Goal: Transaction & Acquisition: Register for event/course

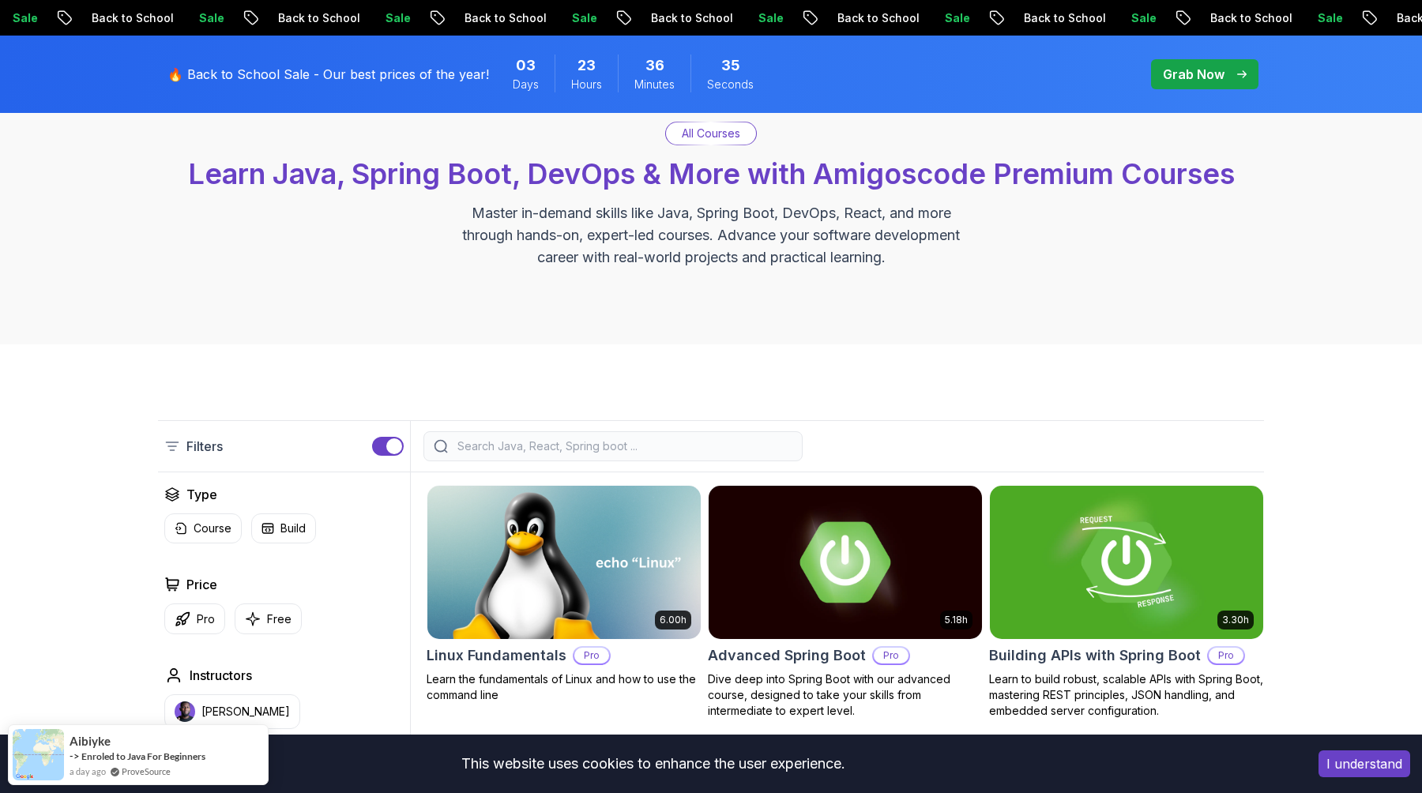
scroll to position [67, 0]
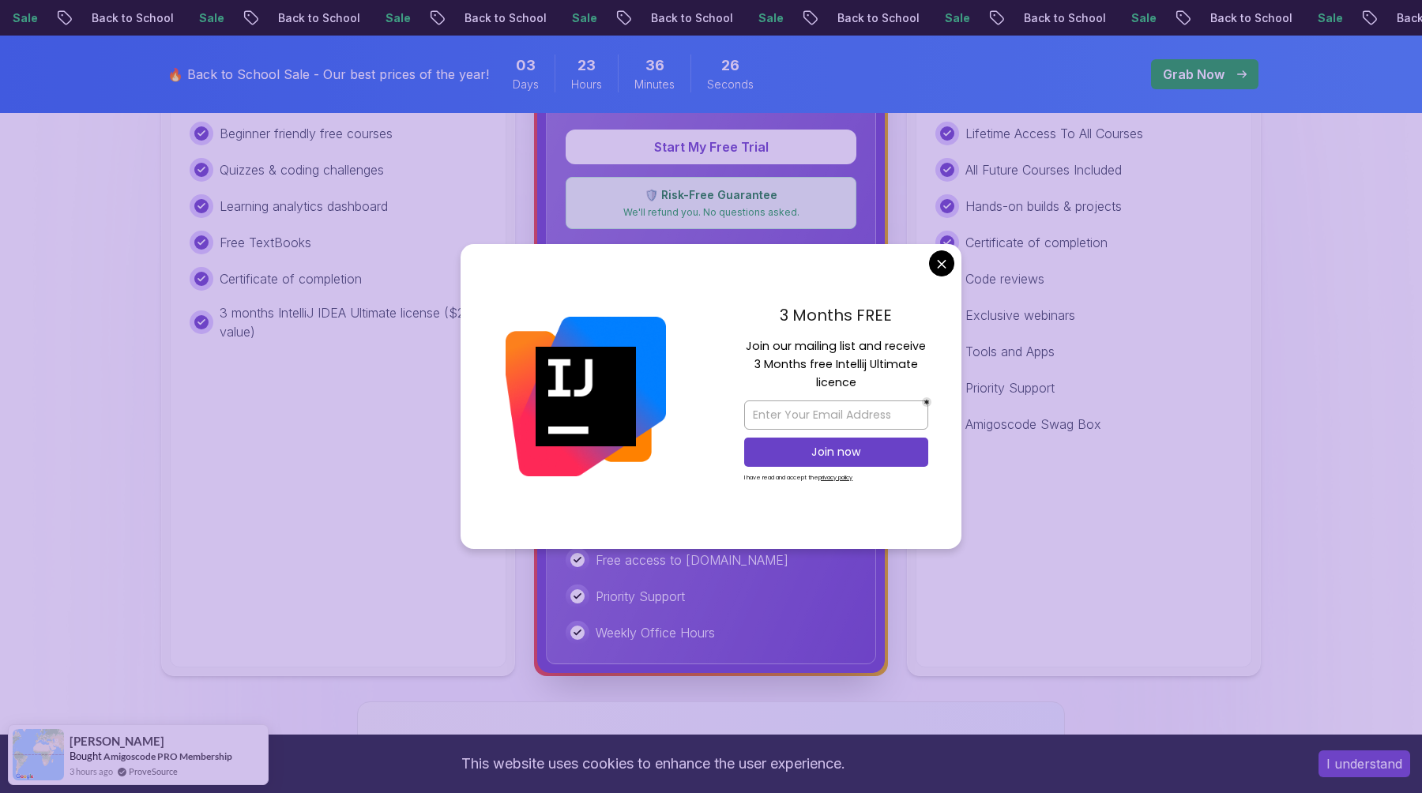
scroll to position [659, 0]
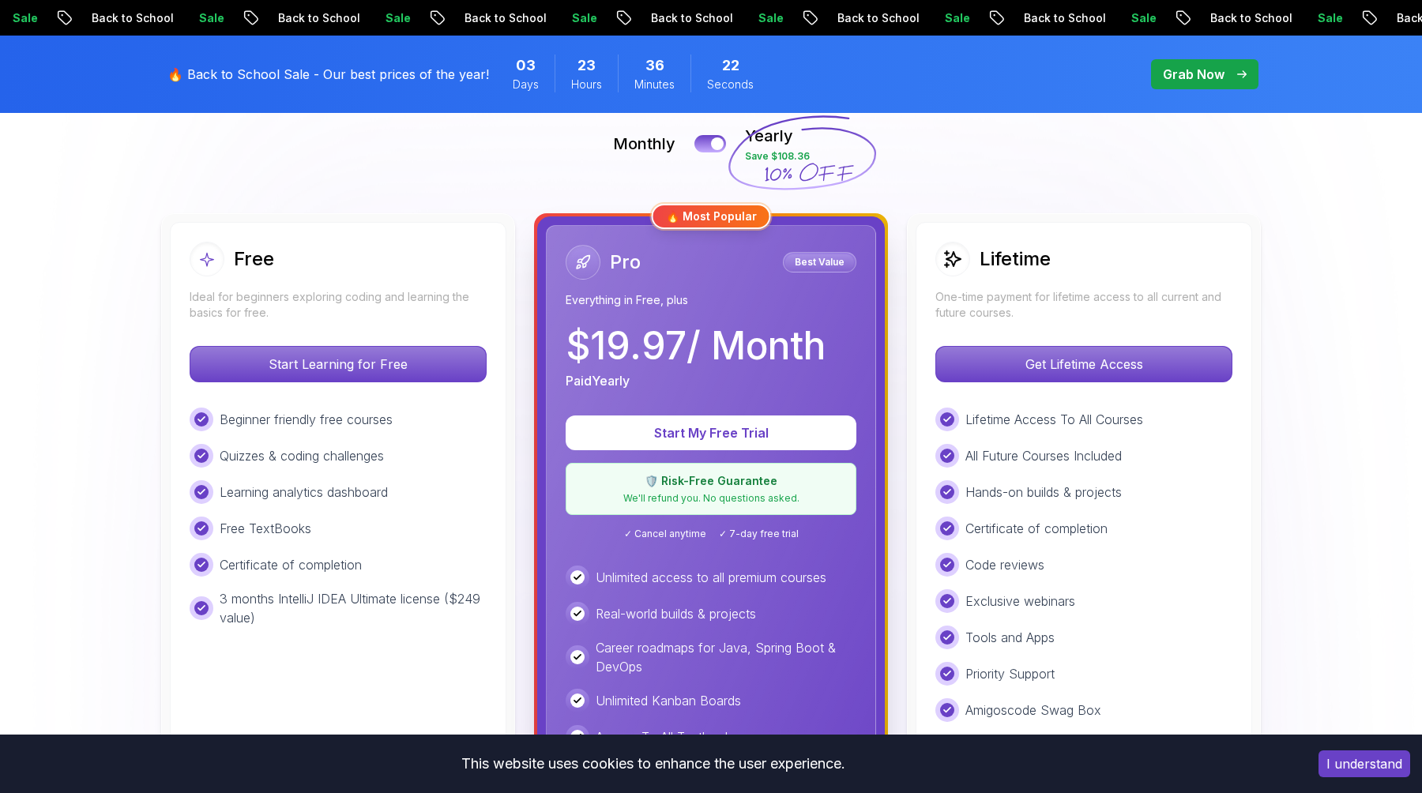
scroll to position [389, 0]
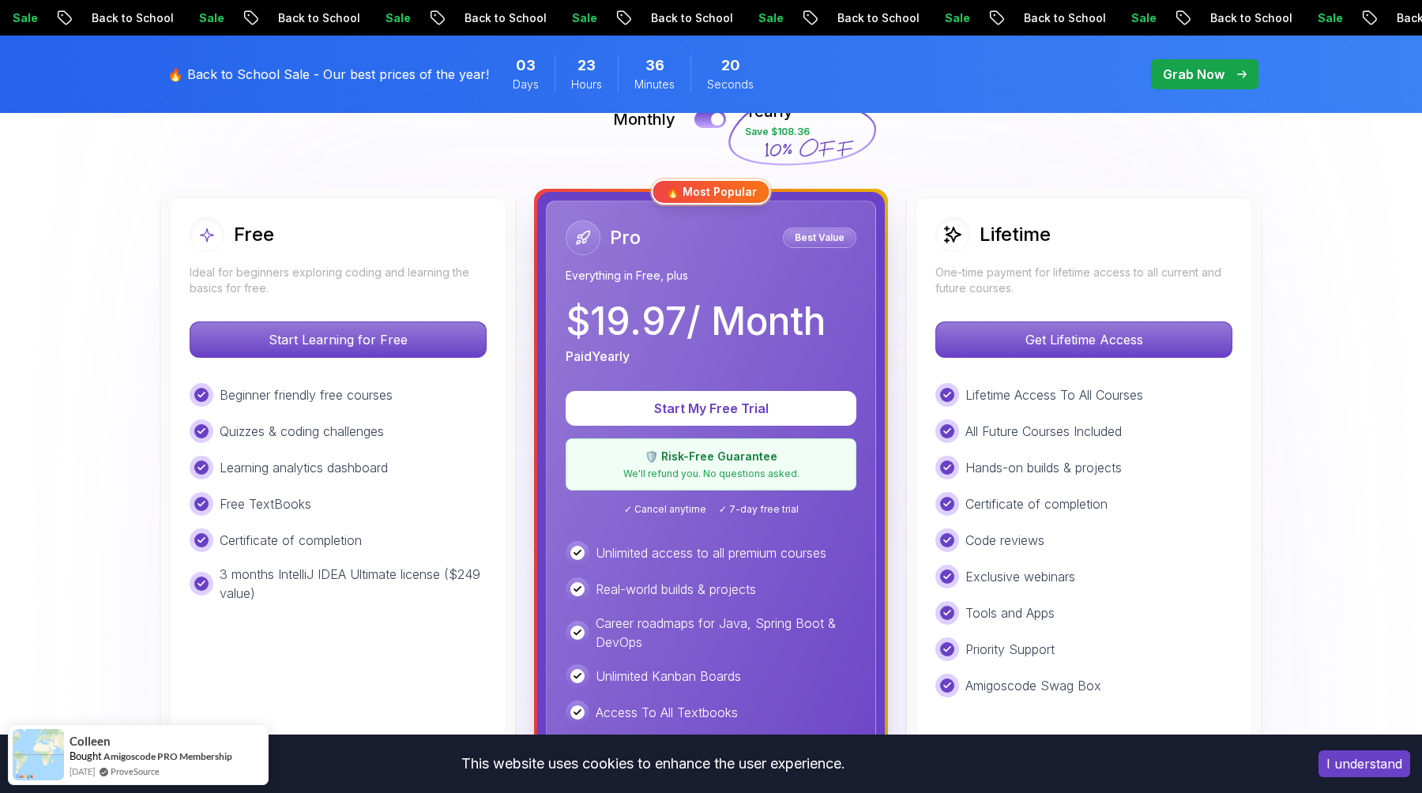
click at [1075, 435] on p "All Future Courses Included" at bounding box center [1044, 431] width 156 height 19
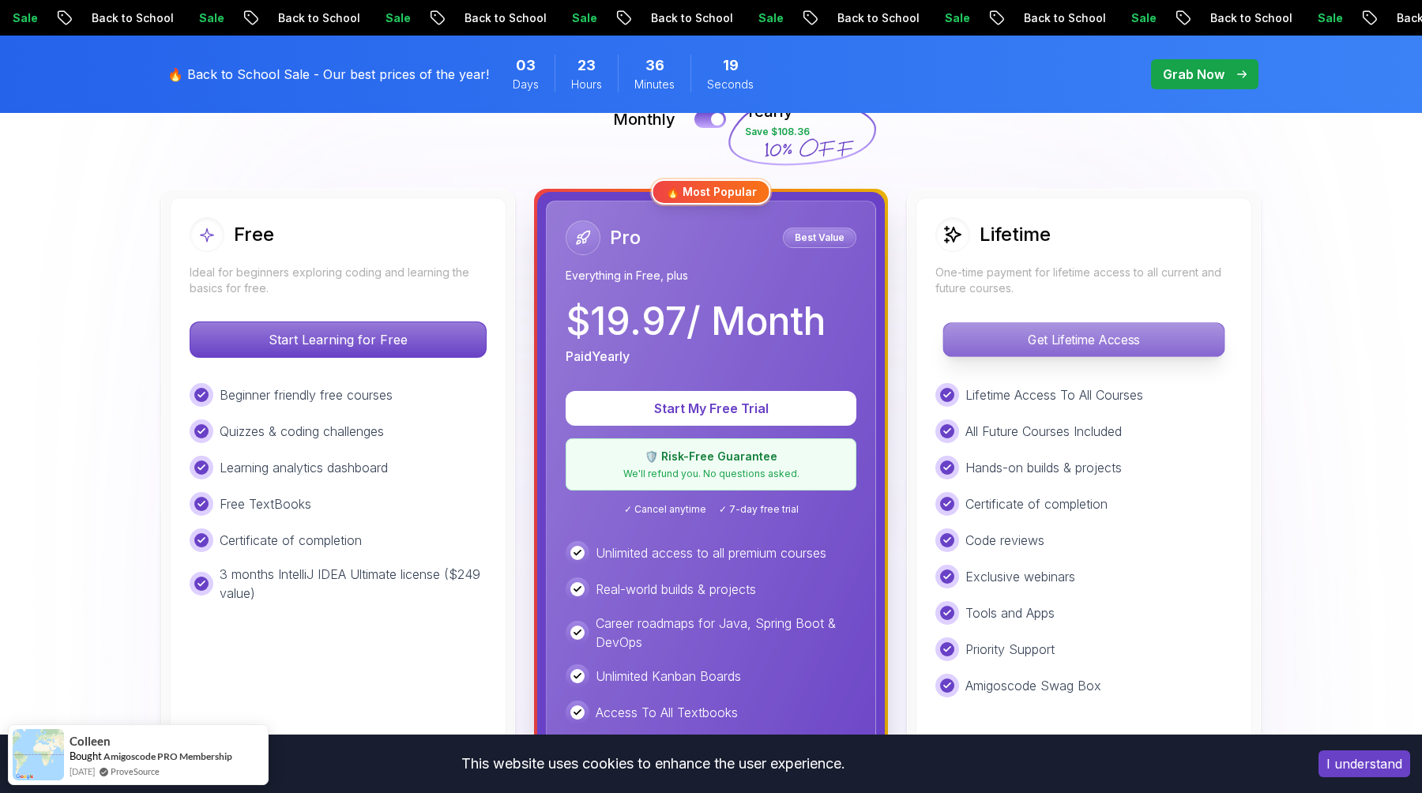
click at [1045, 346] on p "Get Lifetime Access" at bounding box center [1084, 339] width 281 height 33
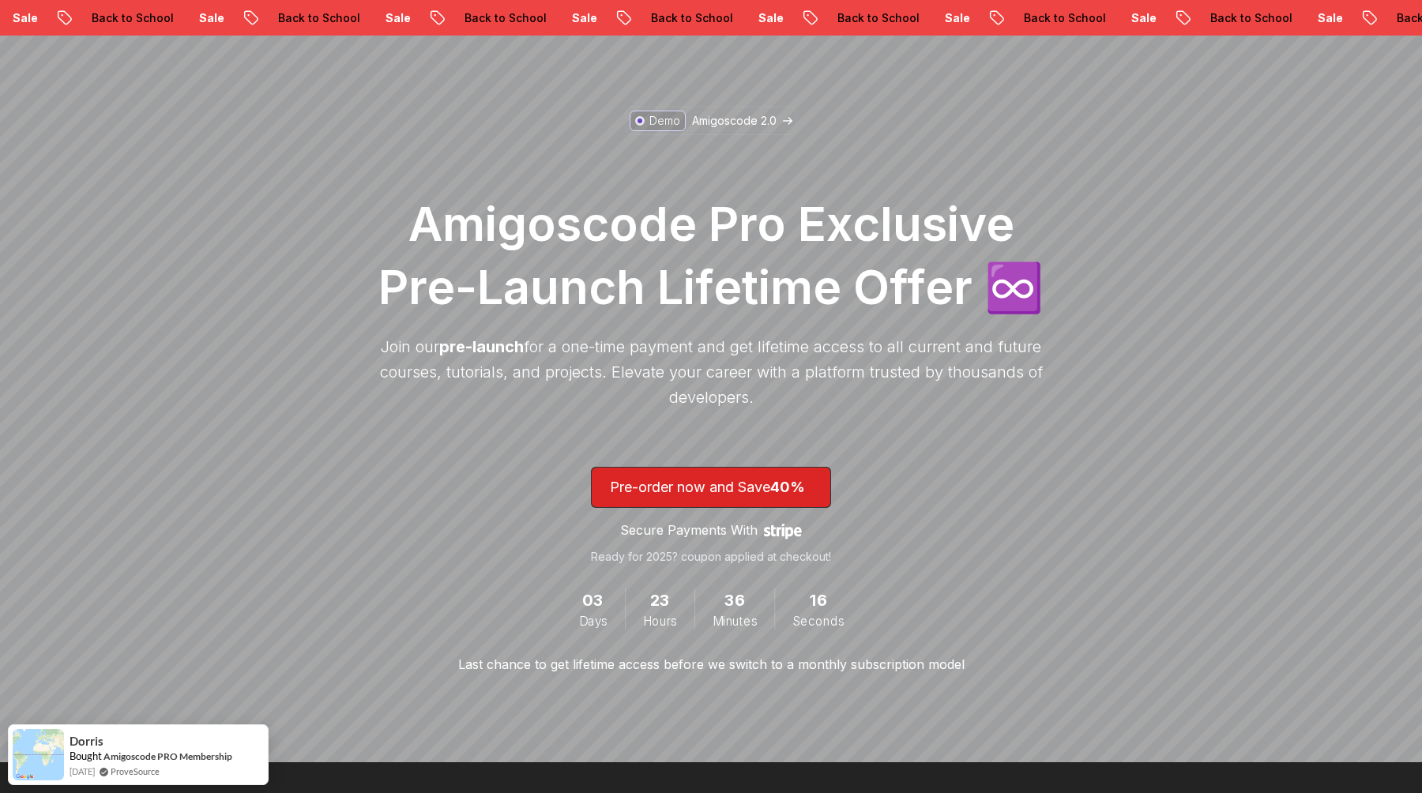
scroll to position [89, 0]
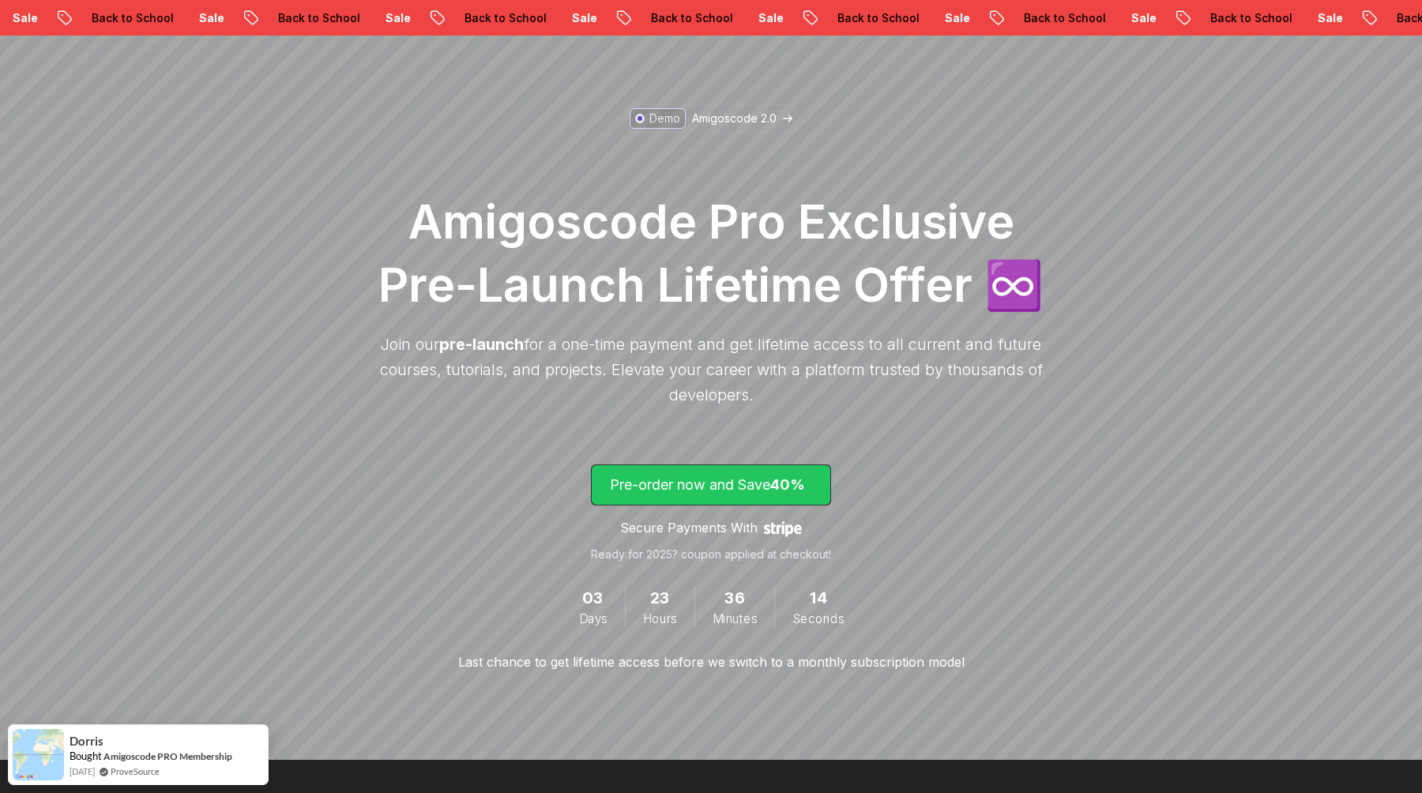
click at [774, 499] on span "lifetime-access" at bounding box center [711, 485] width 239 height 40
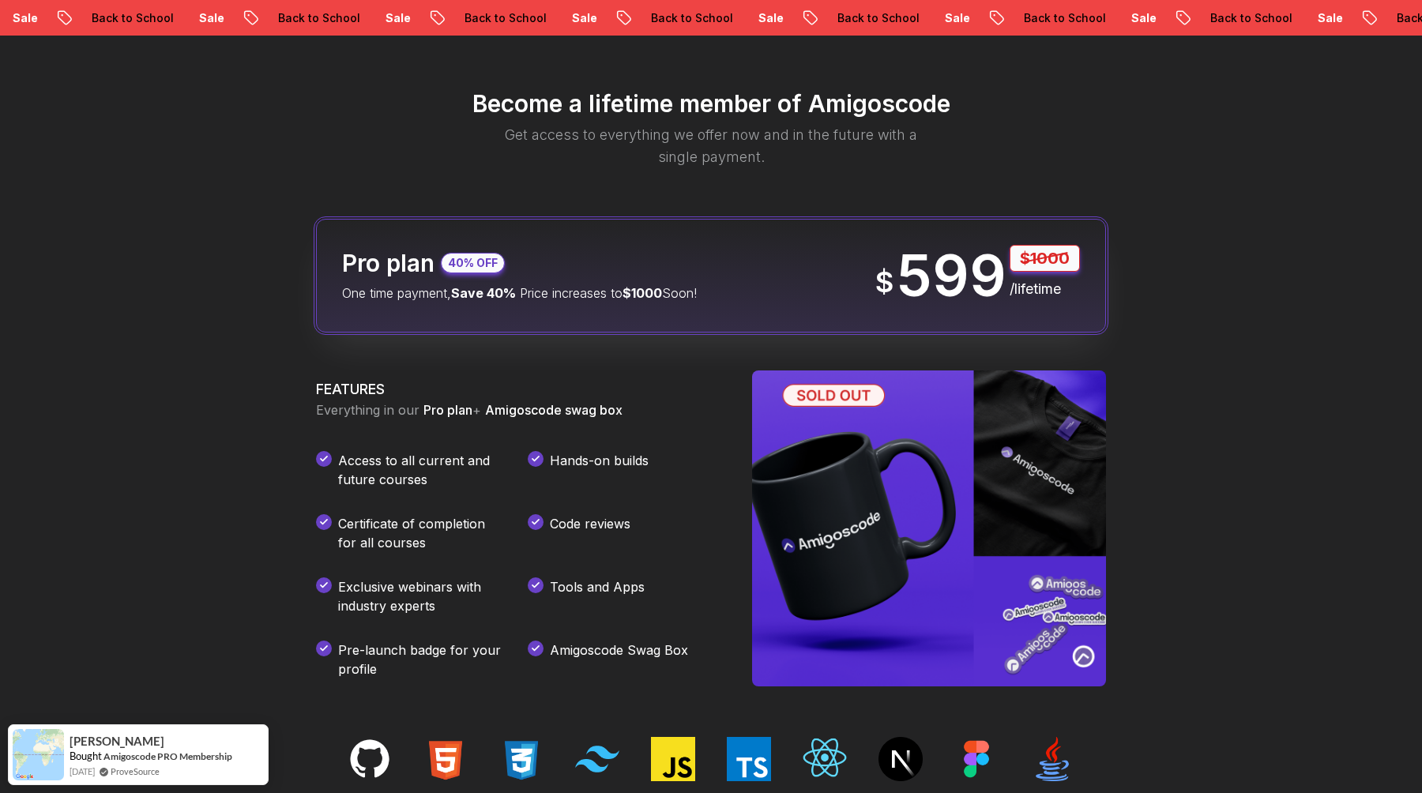
scroll to position [1861, 0]
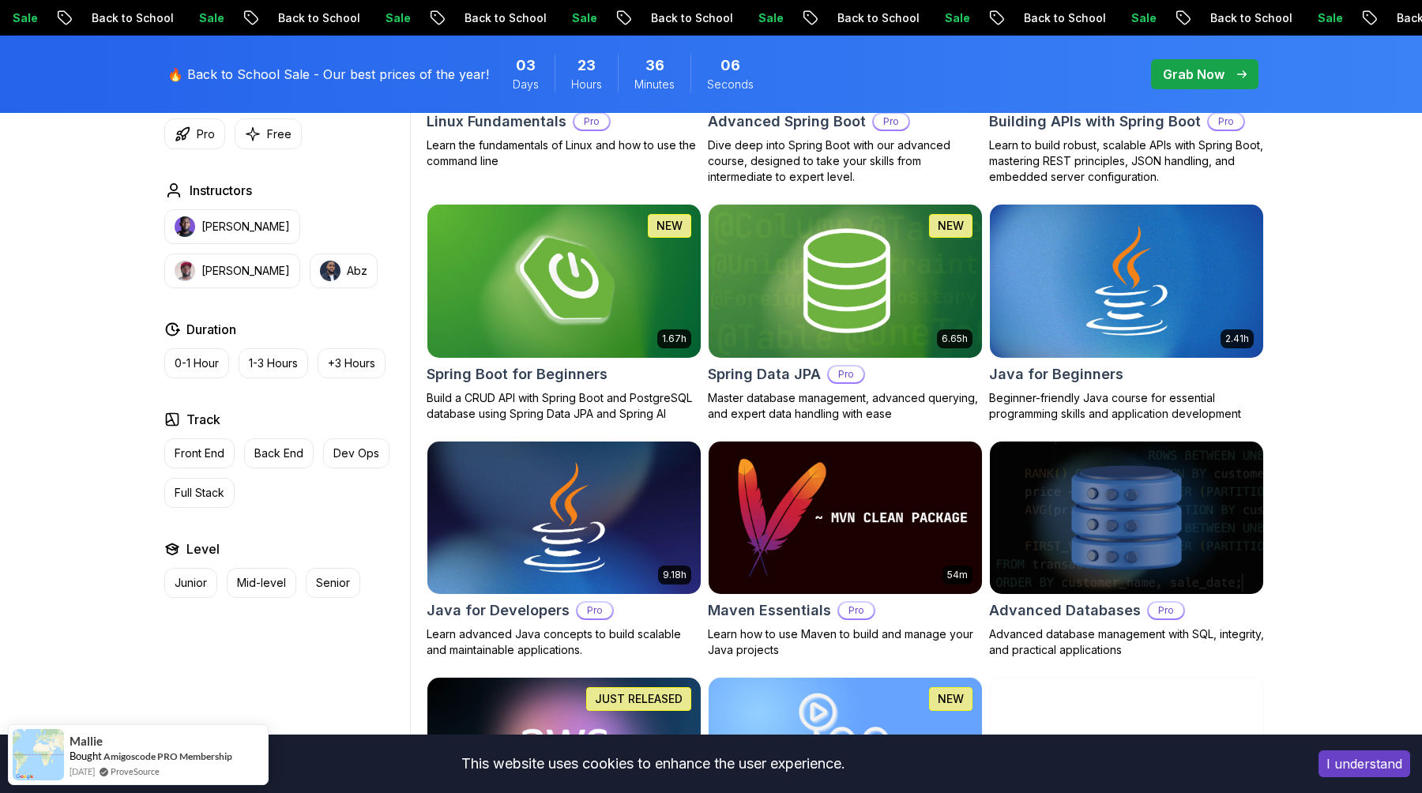
scroll to position [680, 0]
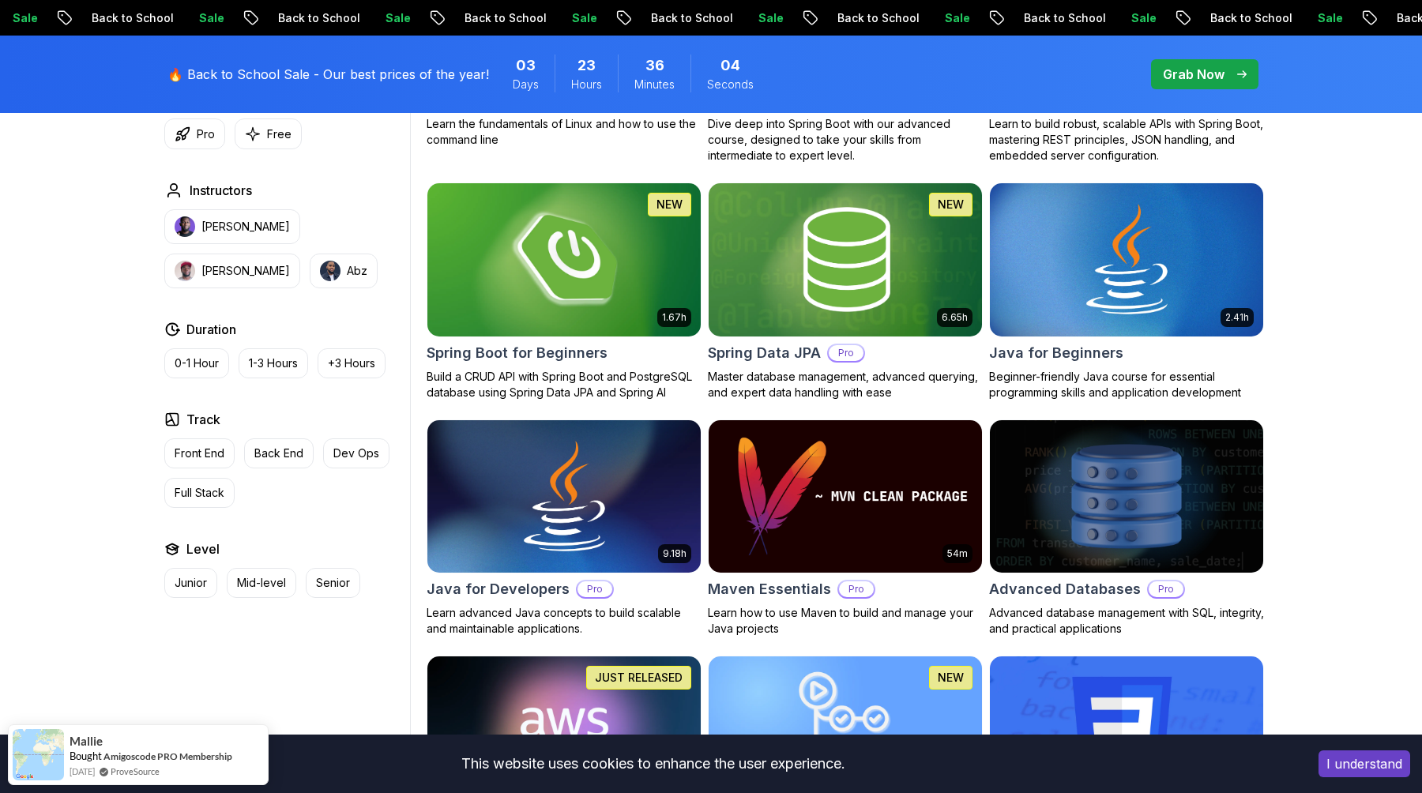
click at [648, 286] on img at bounding box center [563, 259] width 287 height 160
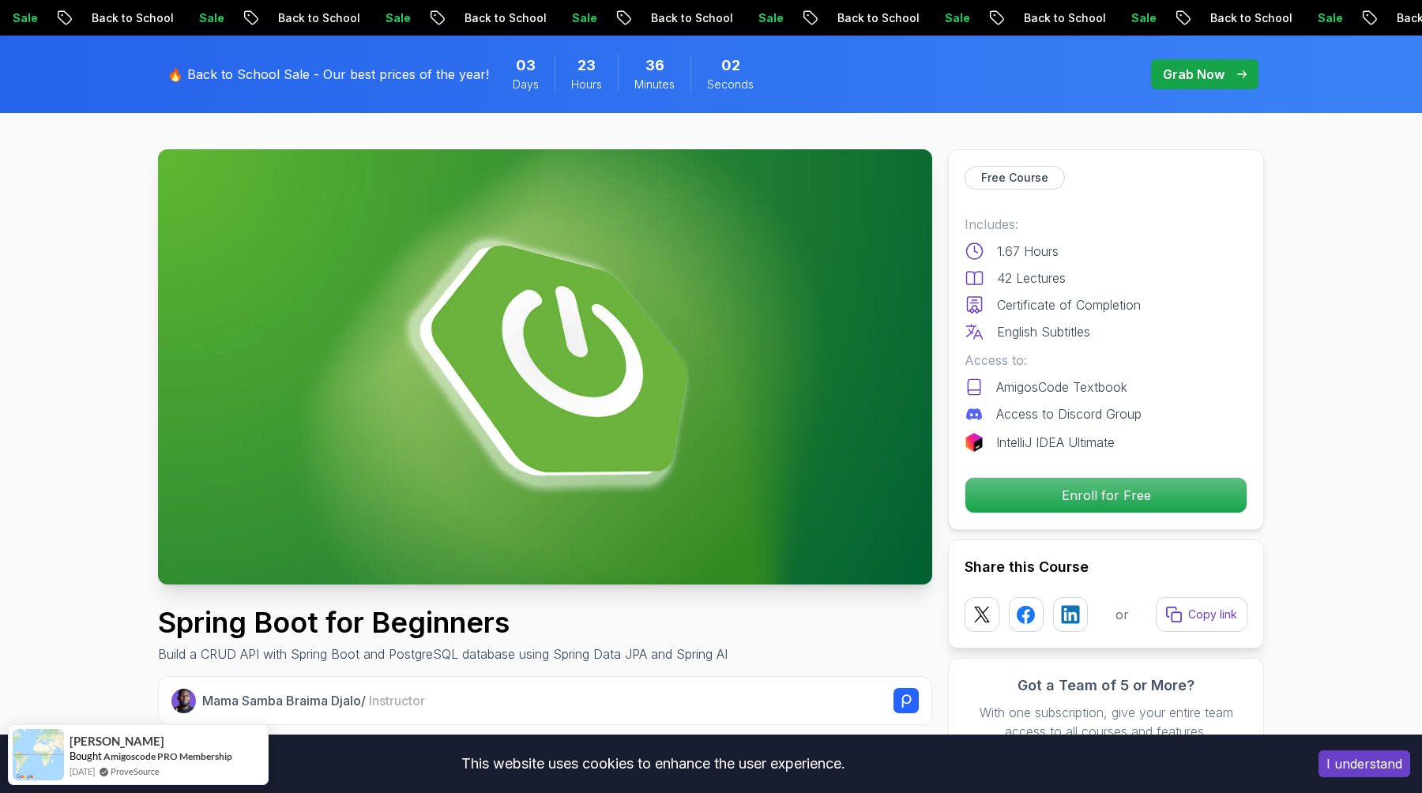
scroll to position [79, 0]
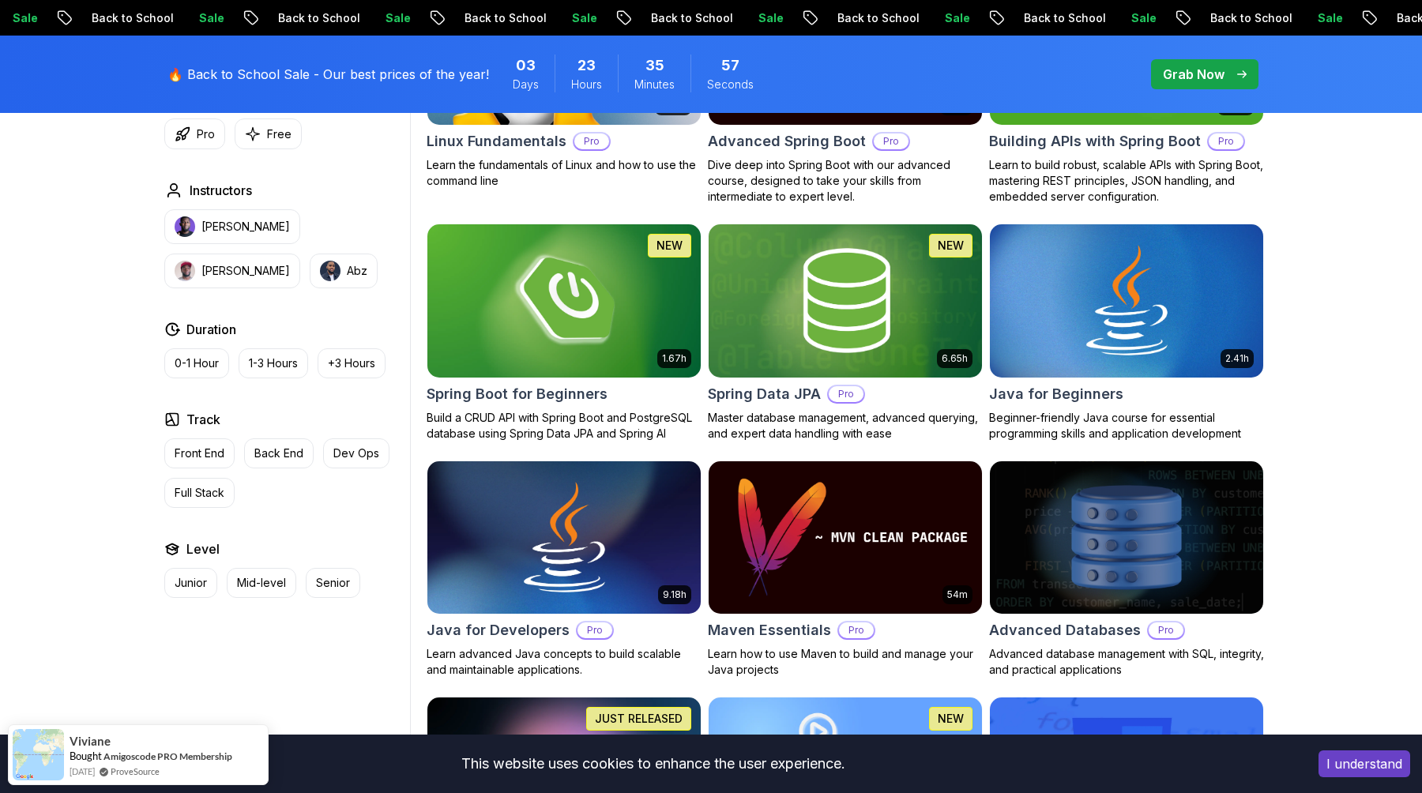
scroll to position [622, 0]
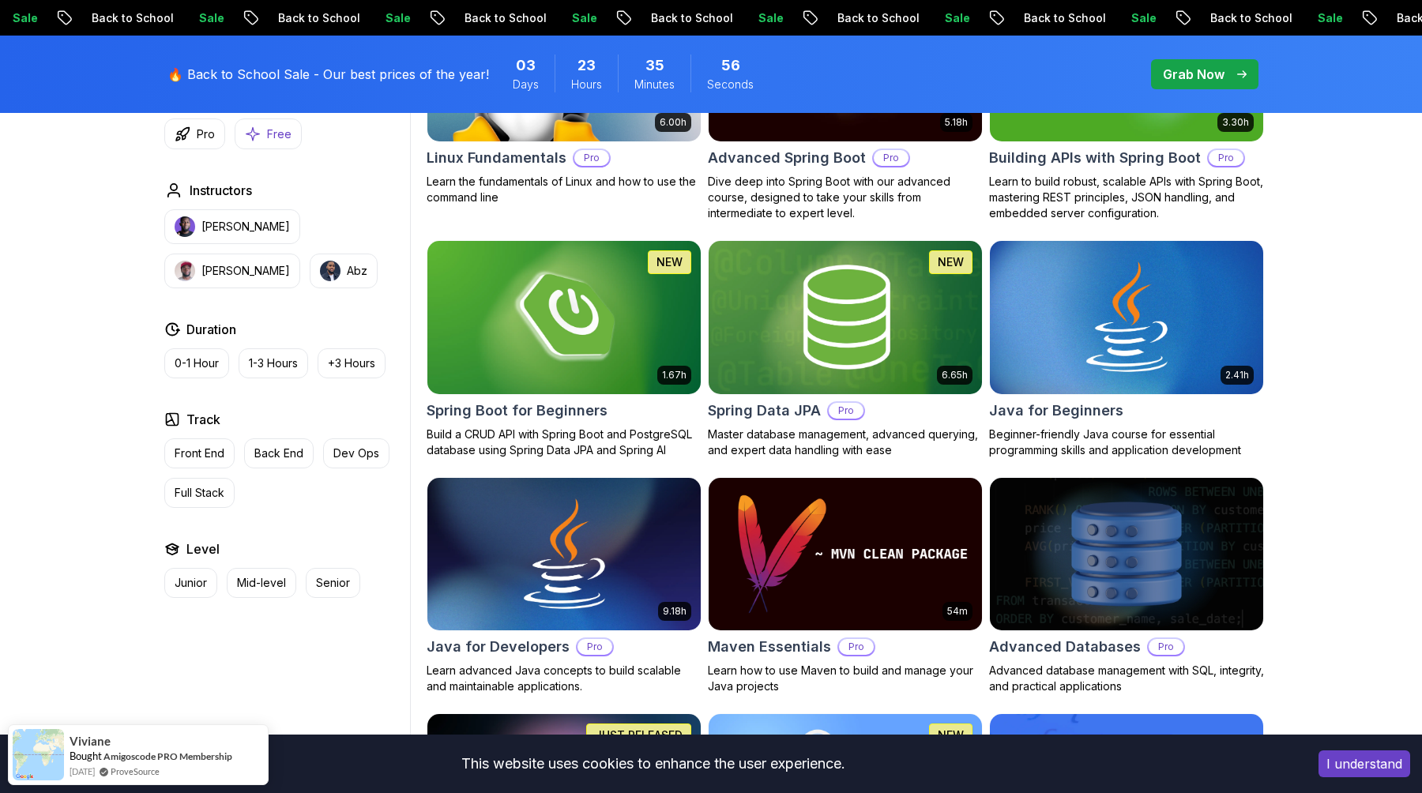
click at [275, 134] on p "Free" at bounding box center [279, 134] width 24 height 16
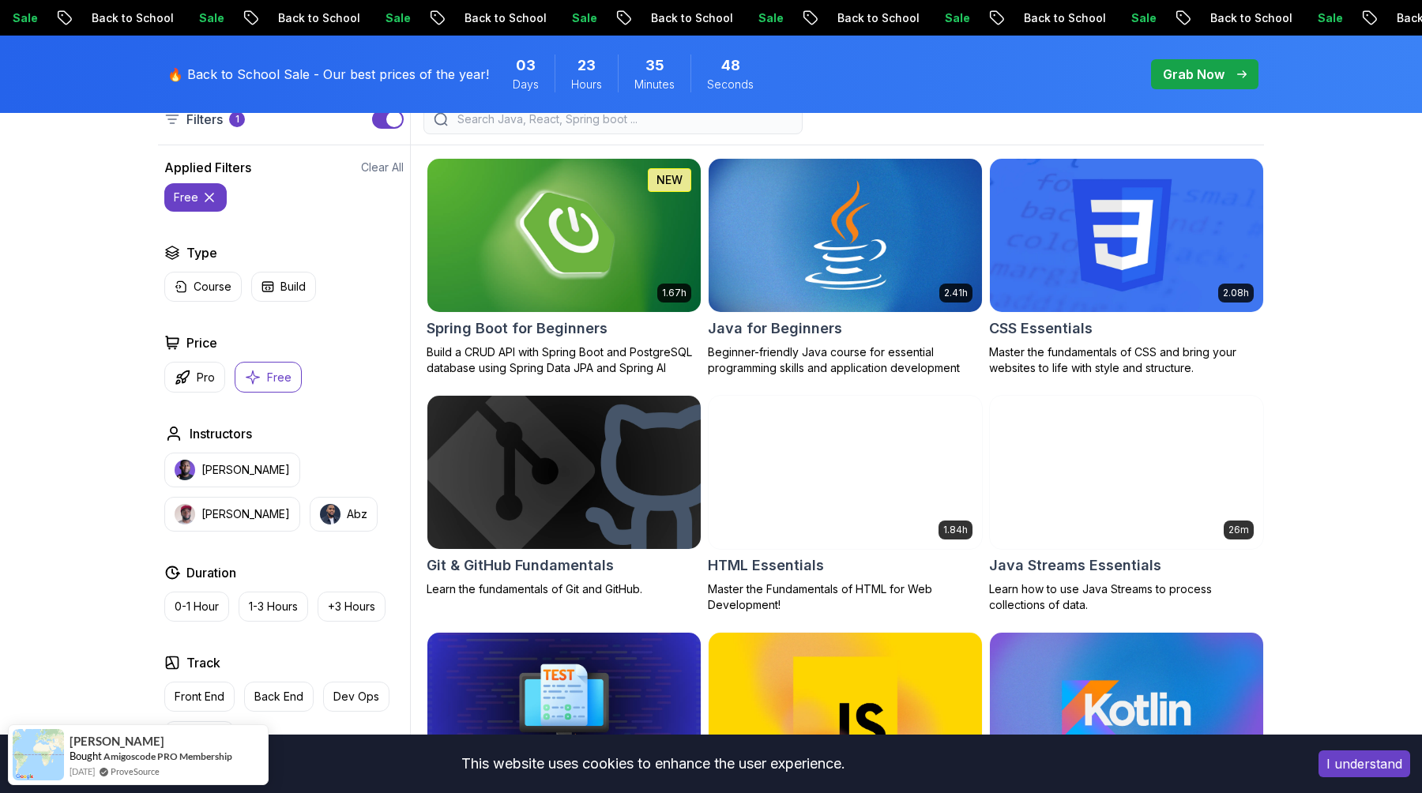
scroll to position [413, 0]
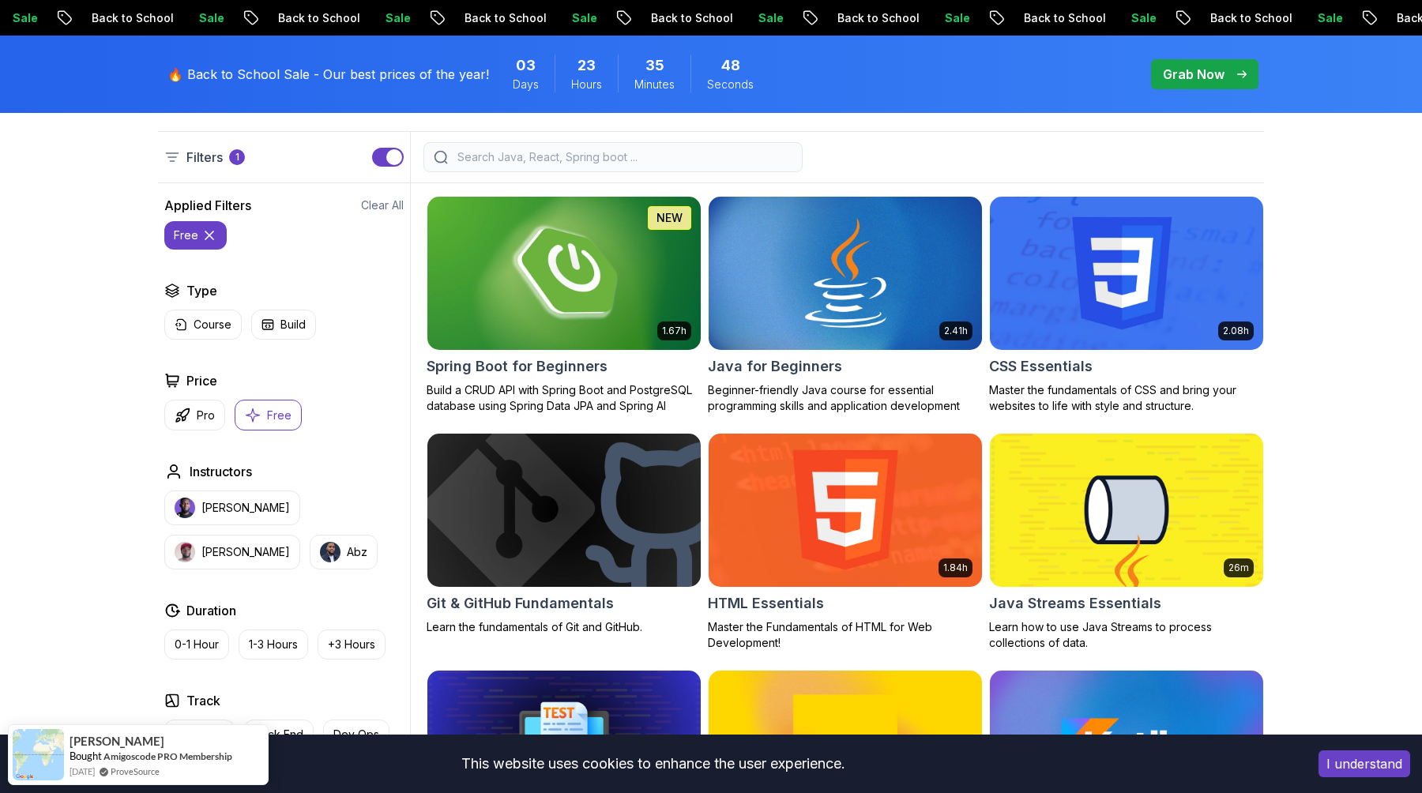
click at [597, 271] on img at bounding box center [563, 273] width 287 height 160
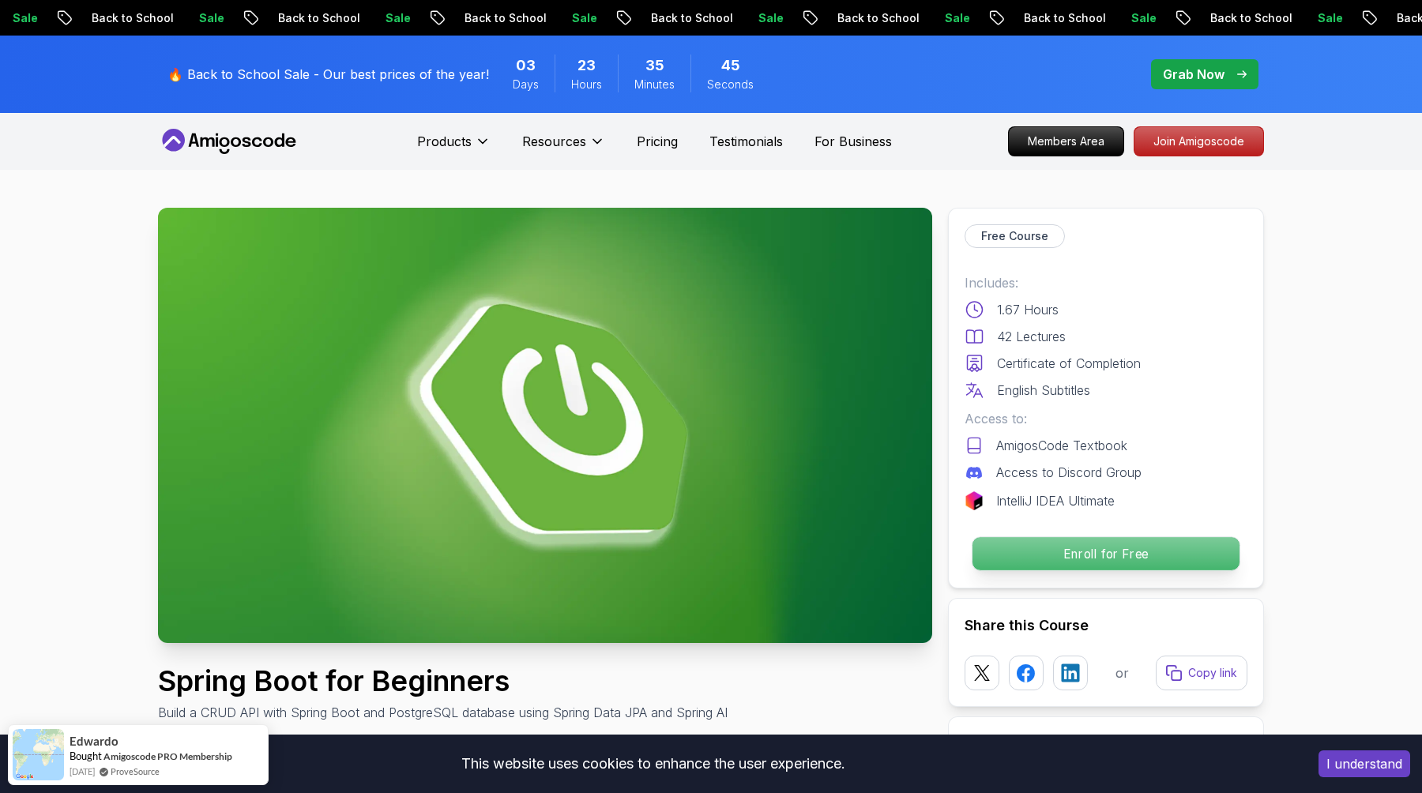
click at [1039, 559] on p "Enroll for Free" at bounding box center [1106, 553] width 267 height 33
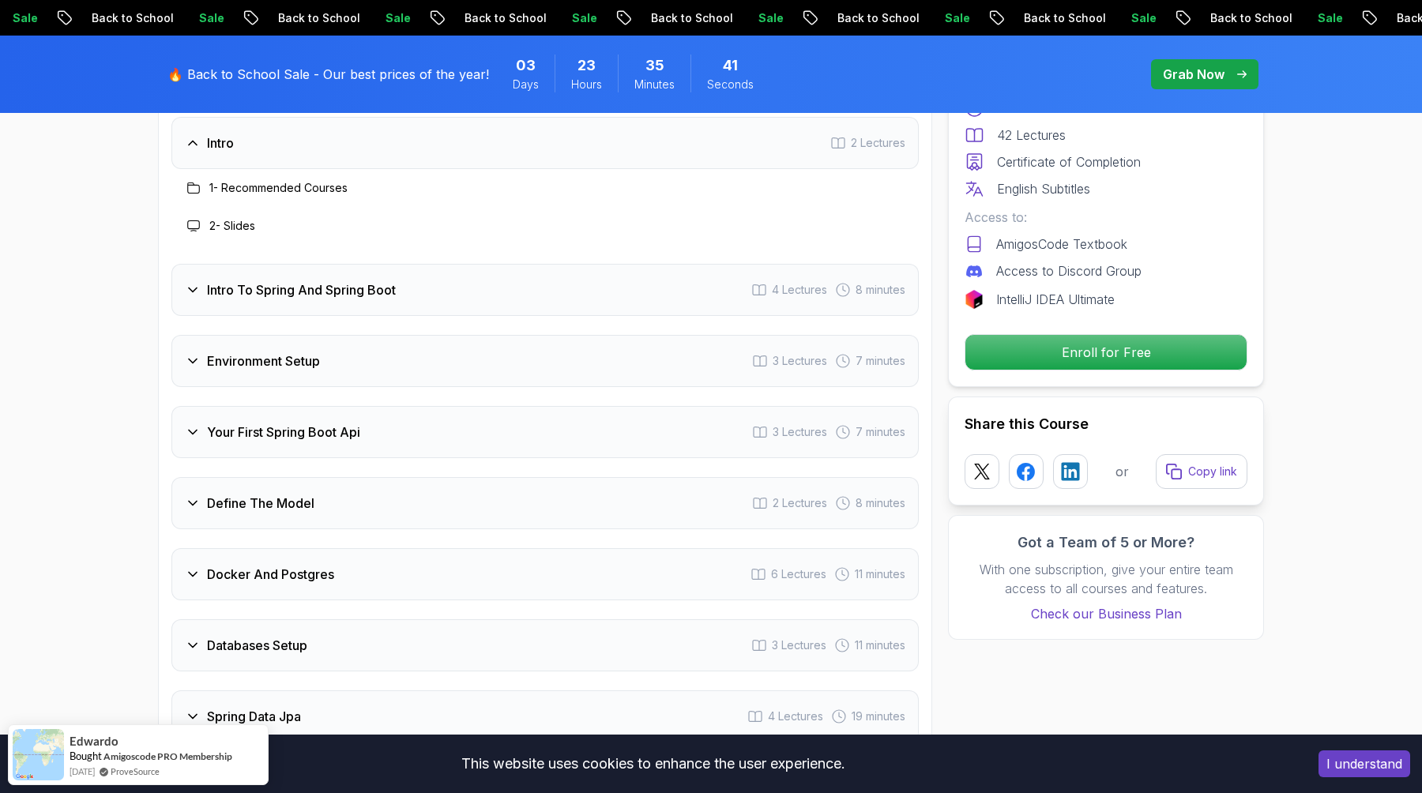
scroll to position [2106, 0]
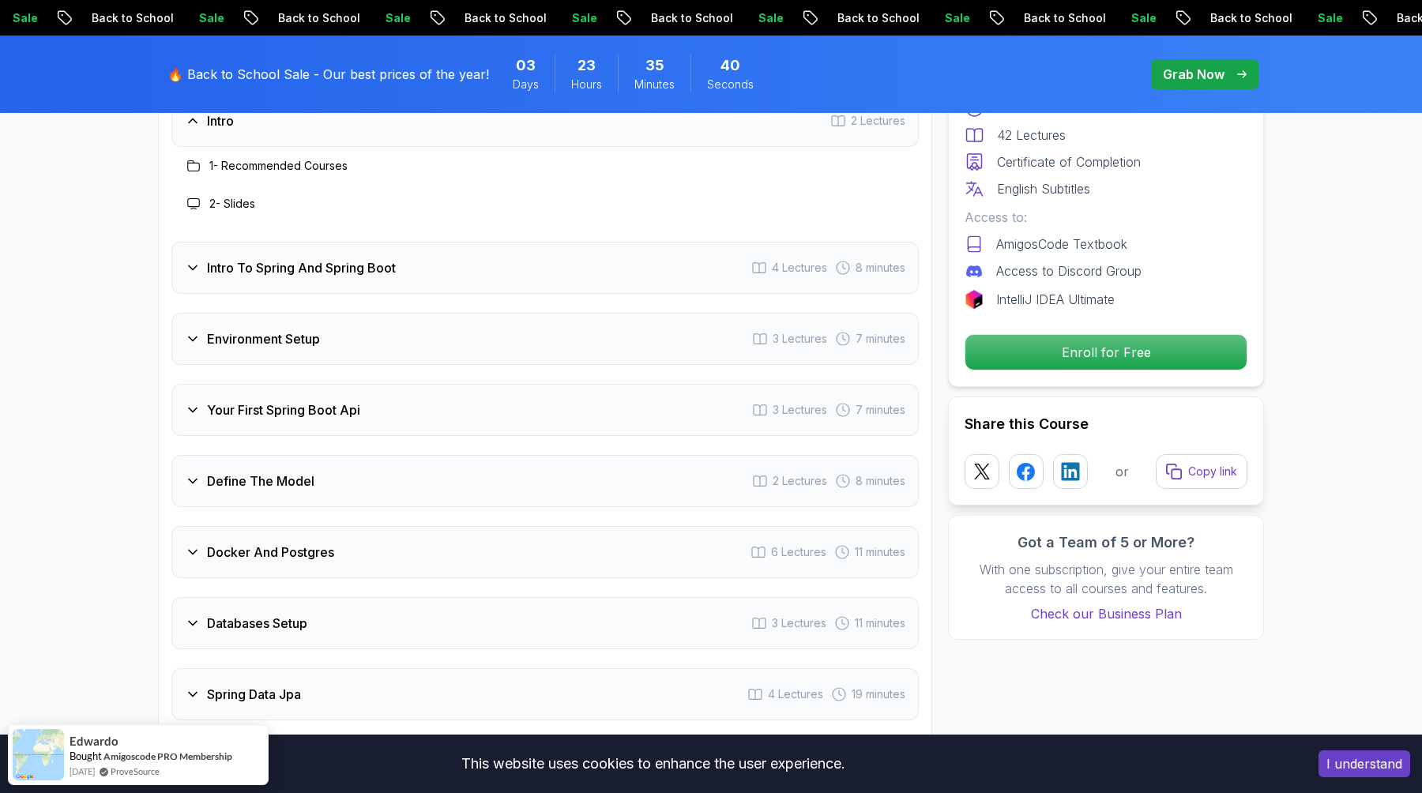
click at [415, 461] on div "Define The Model 2 Lectures 8 minutes" at bounding box center [545, 481] width 748 height 52
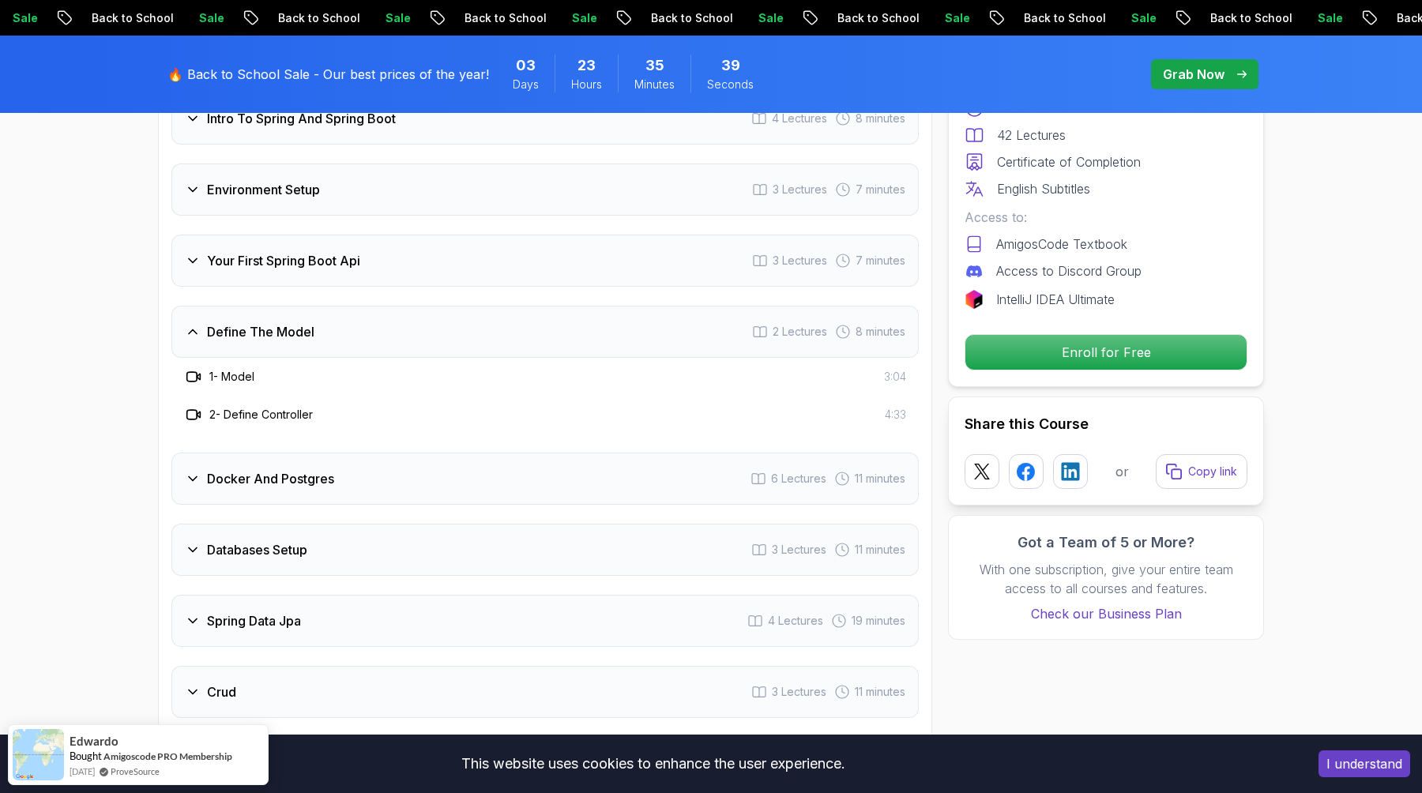
click at [397, 461] on div "Docker And Postgres 6 Lectures 11 minutes" at bounding box center [545, 479] width 748 height 52
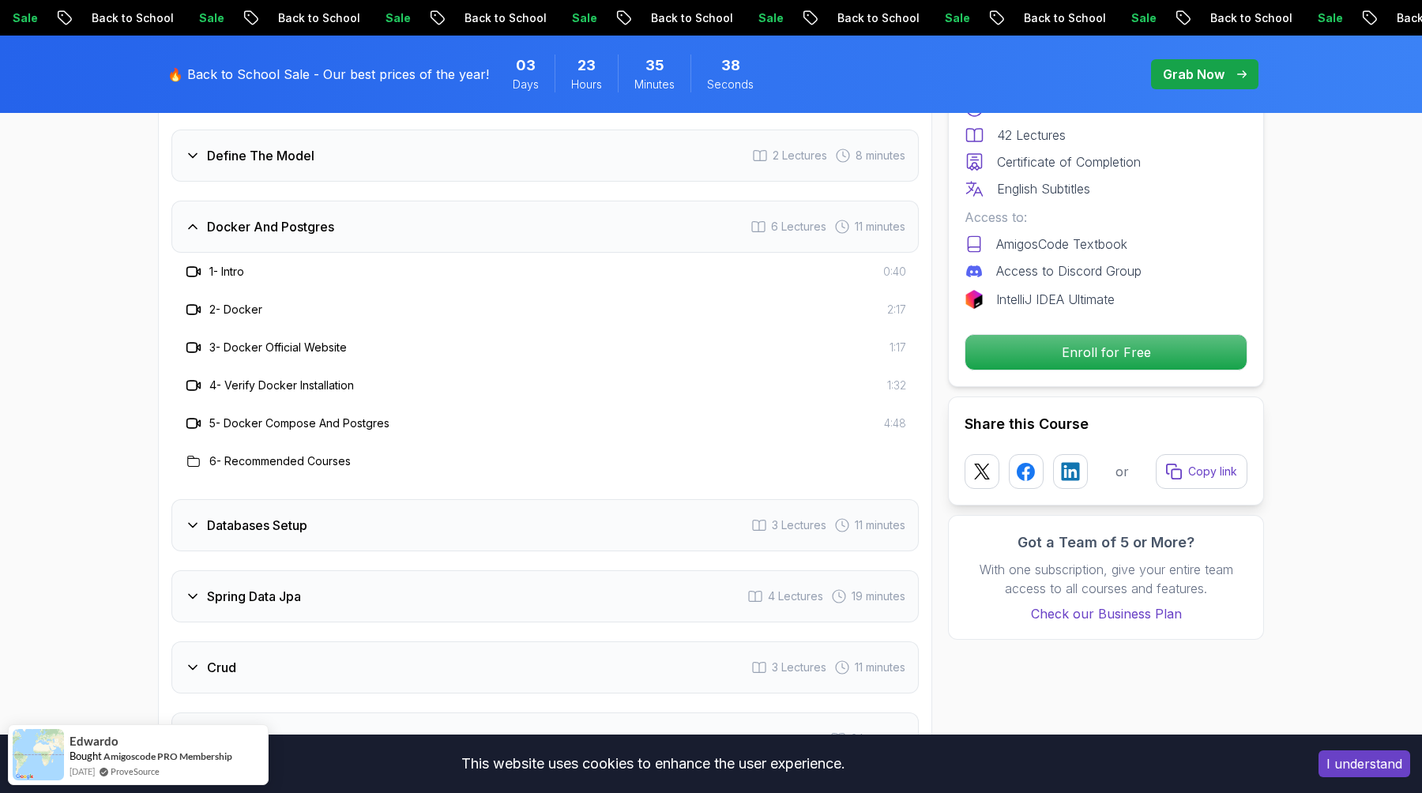
click at [367, 499] on div "Databases Setup 3 Lectures 11 minutes" at bounding box center [545, 525] width 748 height 52
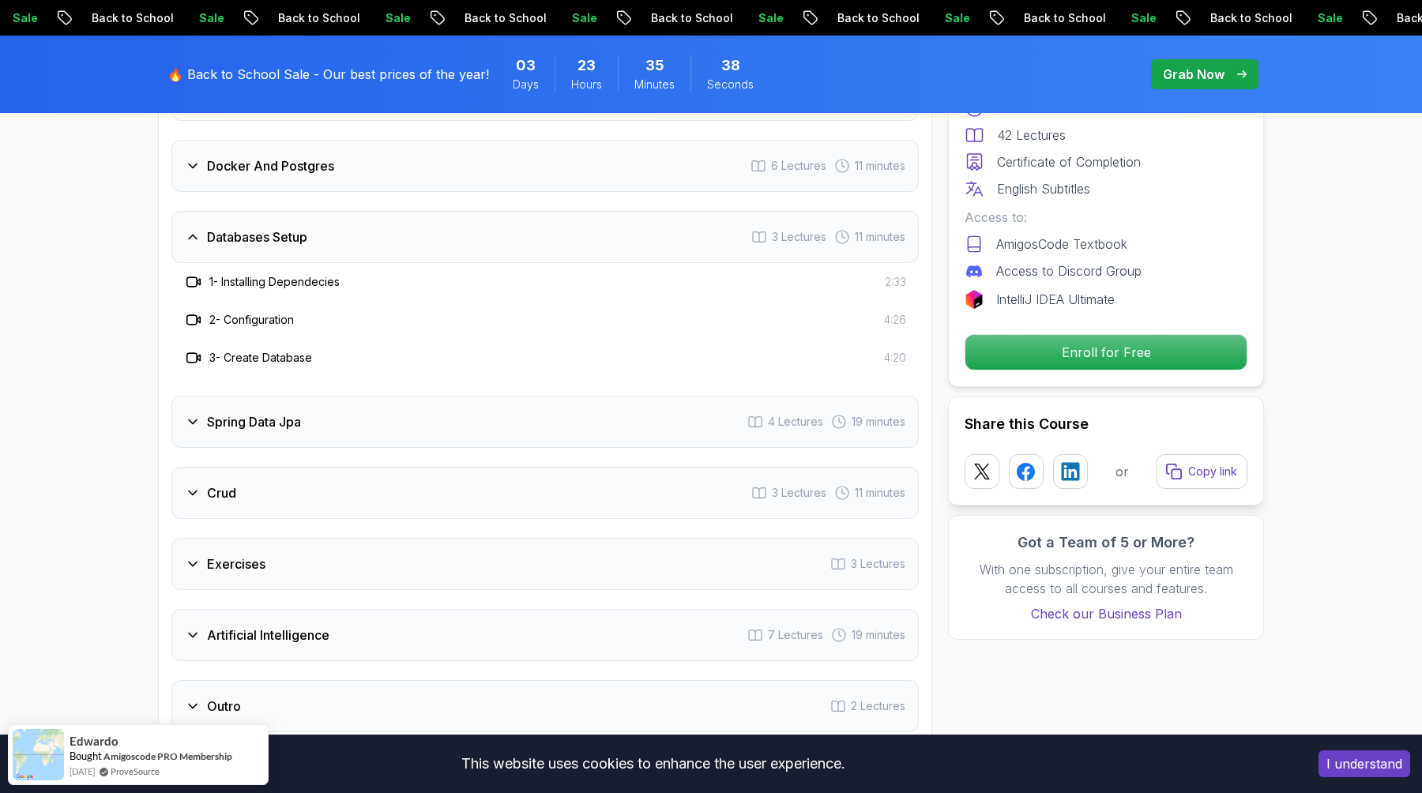
scroll to position [2448, 0]
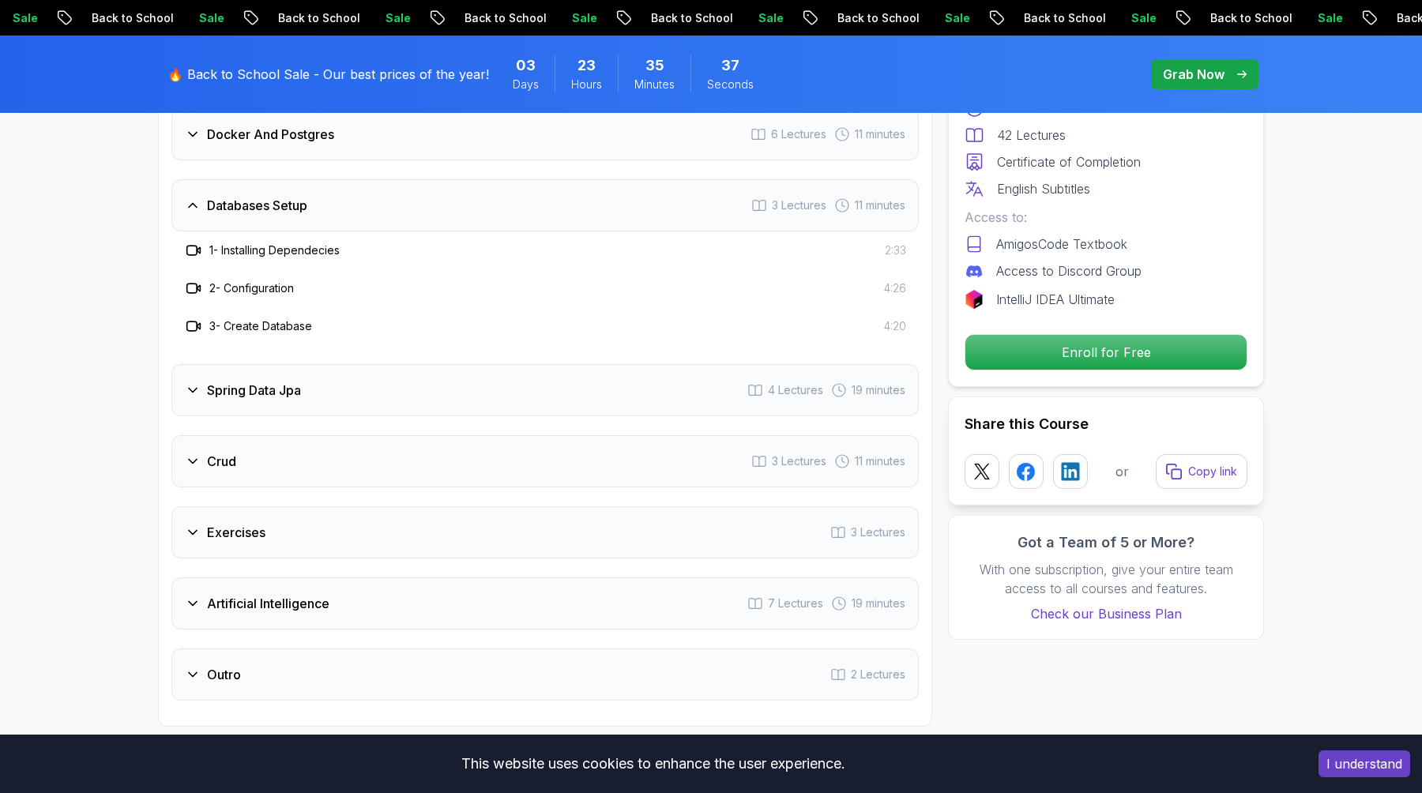
click at [341, 375] on div "Spring Data Jpa 4 Lectures 19 minutes" at bounding box center [545, 390] width 748 height 52
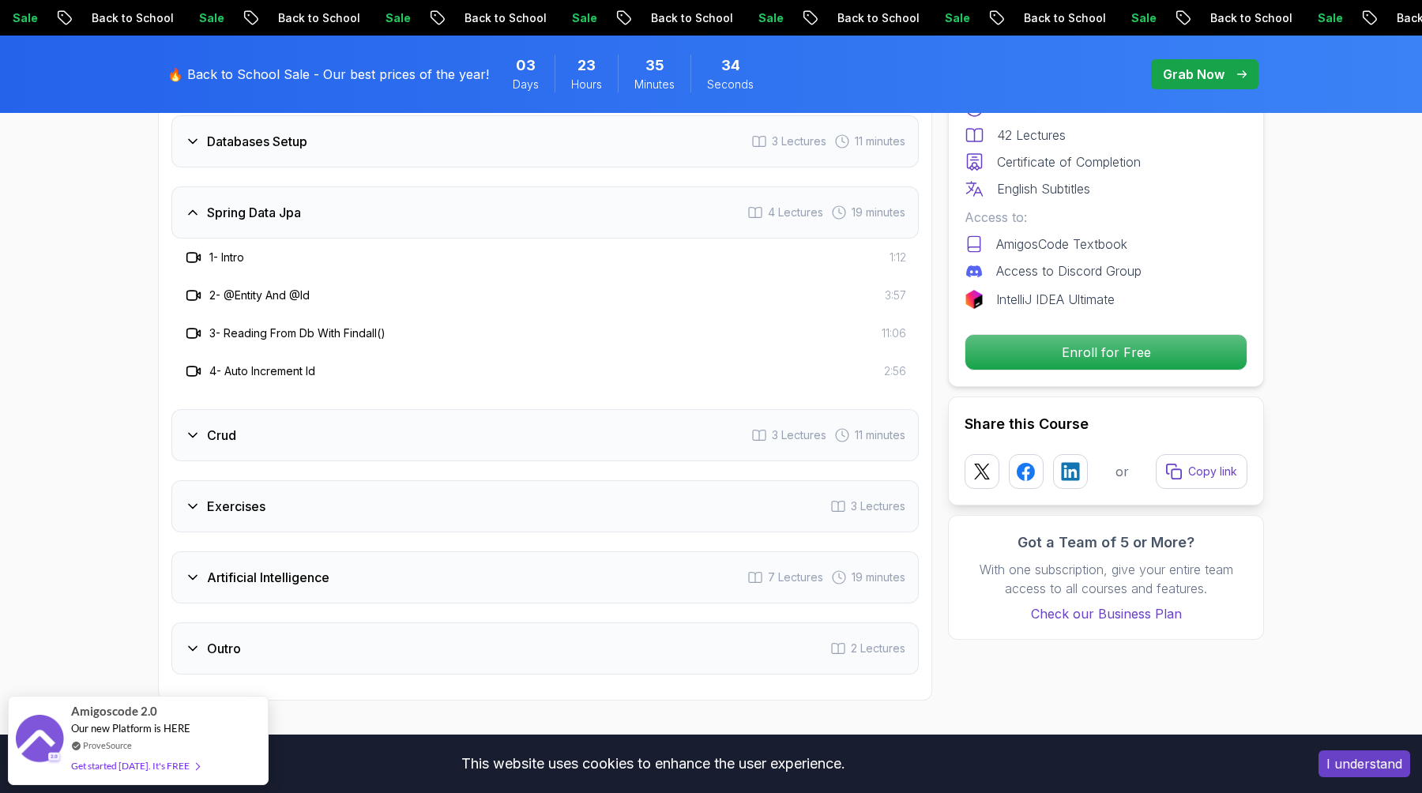
scroll to position [2515, 0]
click at [356, 406] on div "Crud 3 Lectures 11 minutes" at bounding box center [545, 432] width 748 height 52
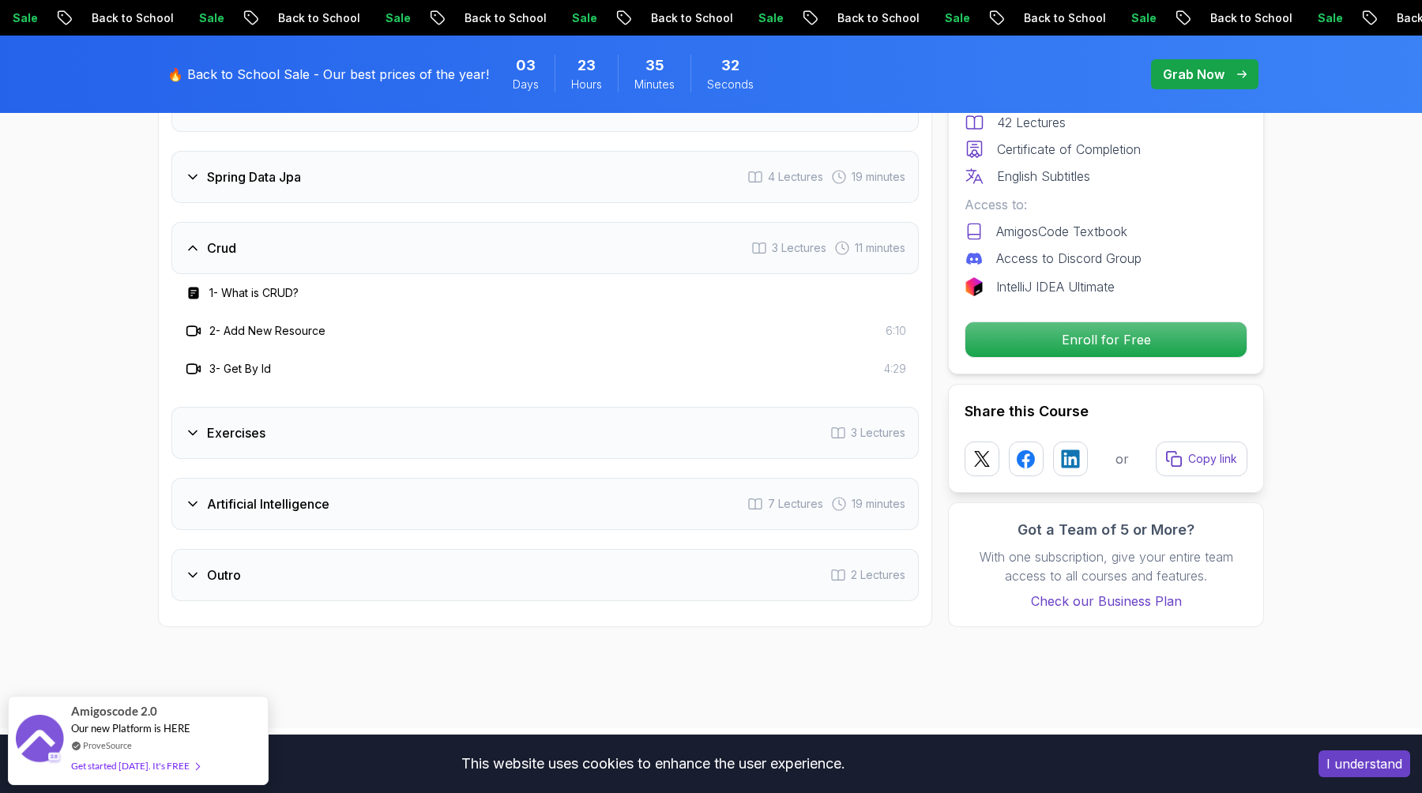
scroll to position [2551, 0]
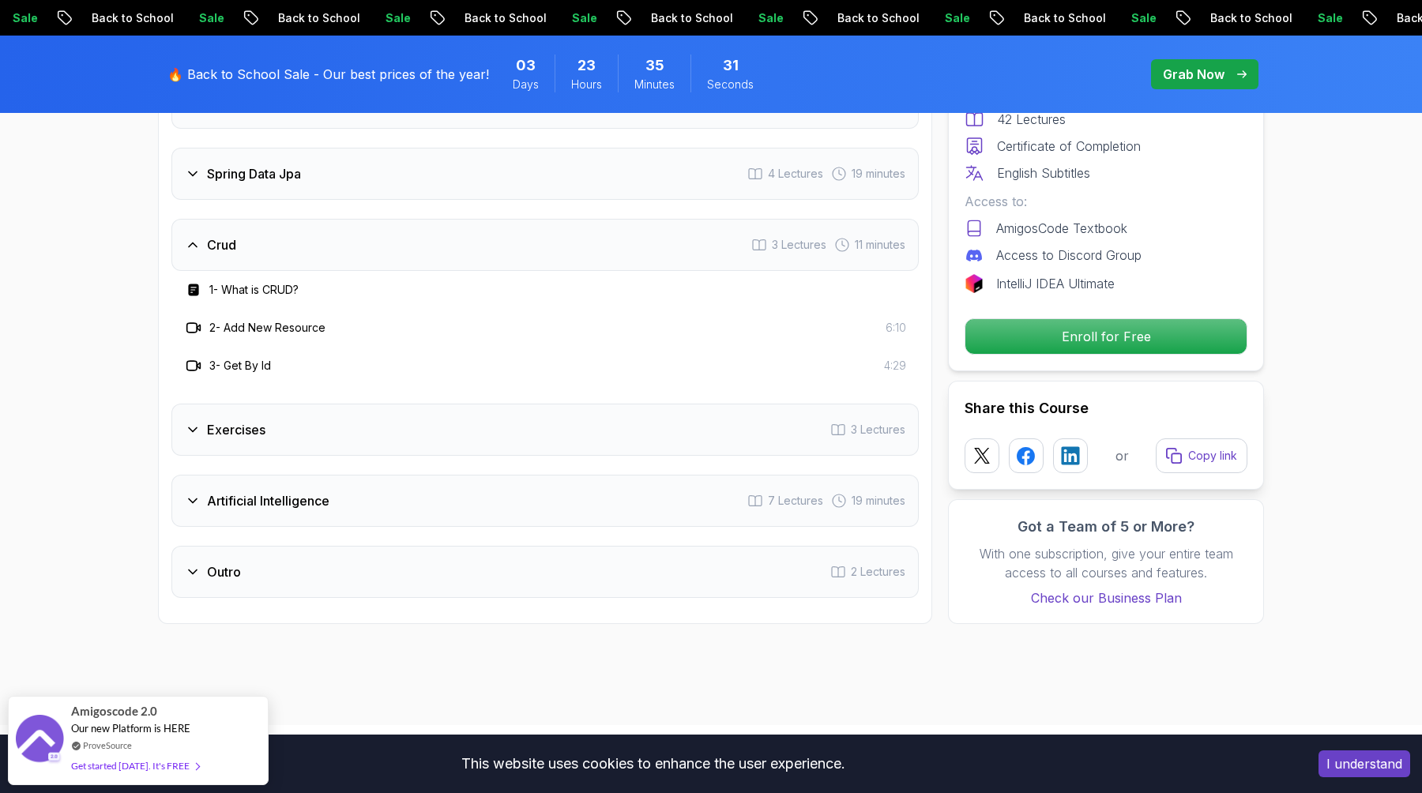
click at [385, 419] on div "Exercises 3 Lectures" at bounding box center [545, 430] width 748 height 52
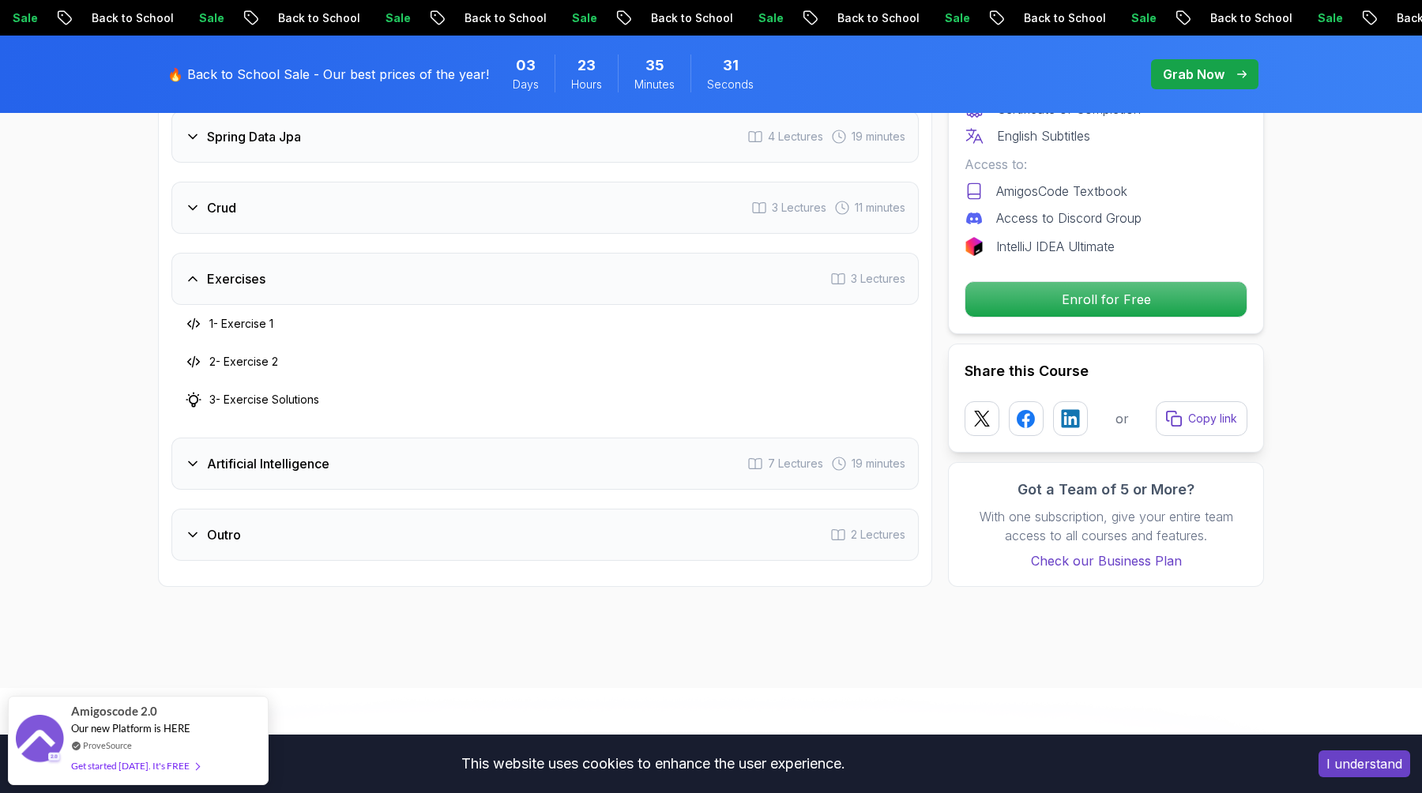
scroll to position [2590, 0]
click at [376, 435] on div "Artificial Intelligence 7 Lectures 19 minutes" at bounding box center [545, 461] width 748 height 52
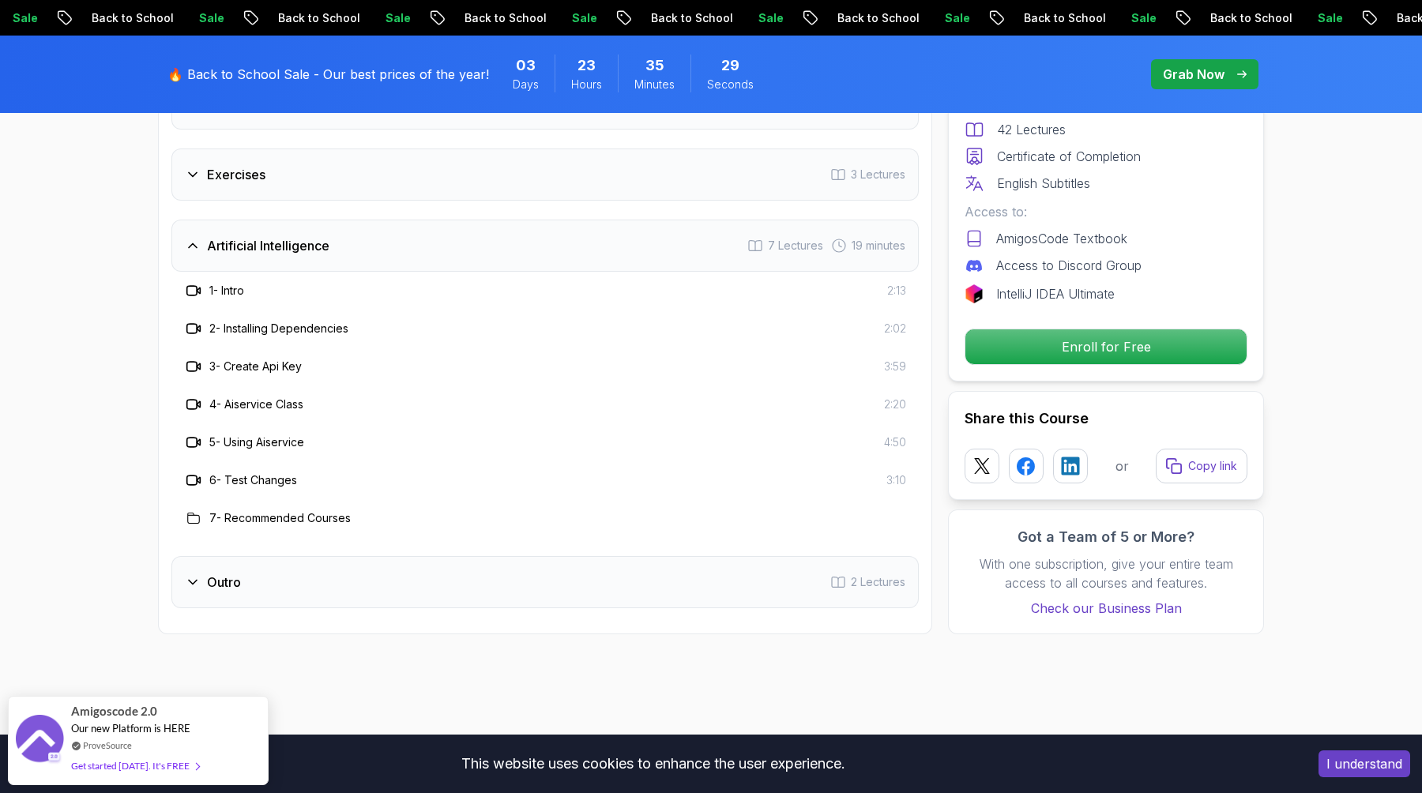
scroll to position [2714, 0]
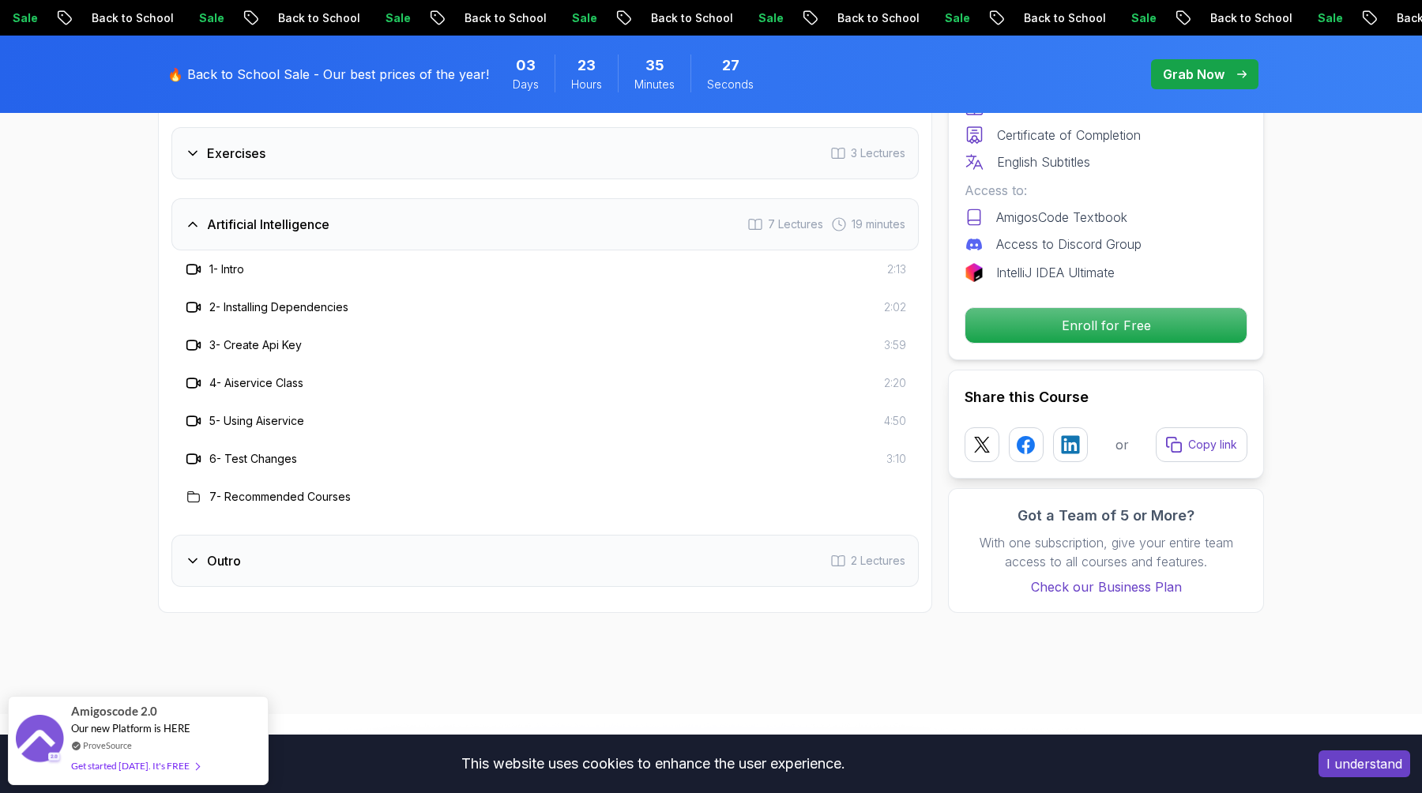
click at [348, 535] on div "Outro 2 Lectures" at bounding box center [545, 561] width 748 height 52
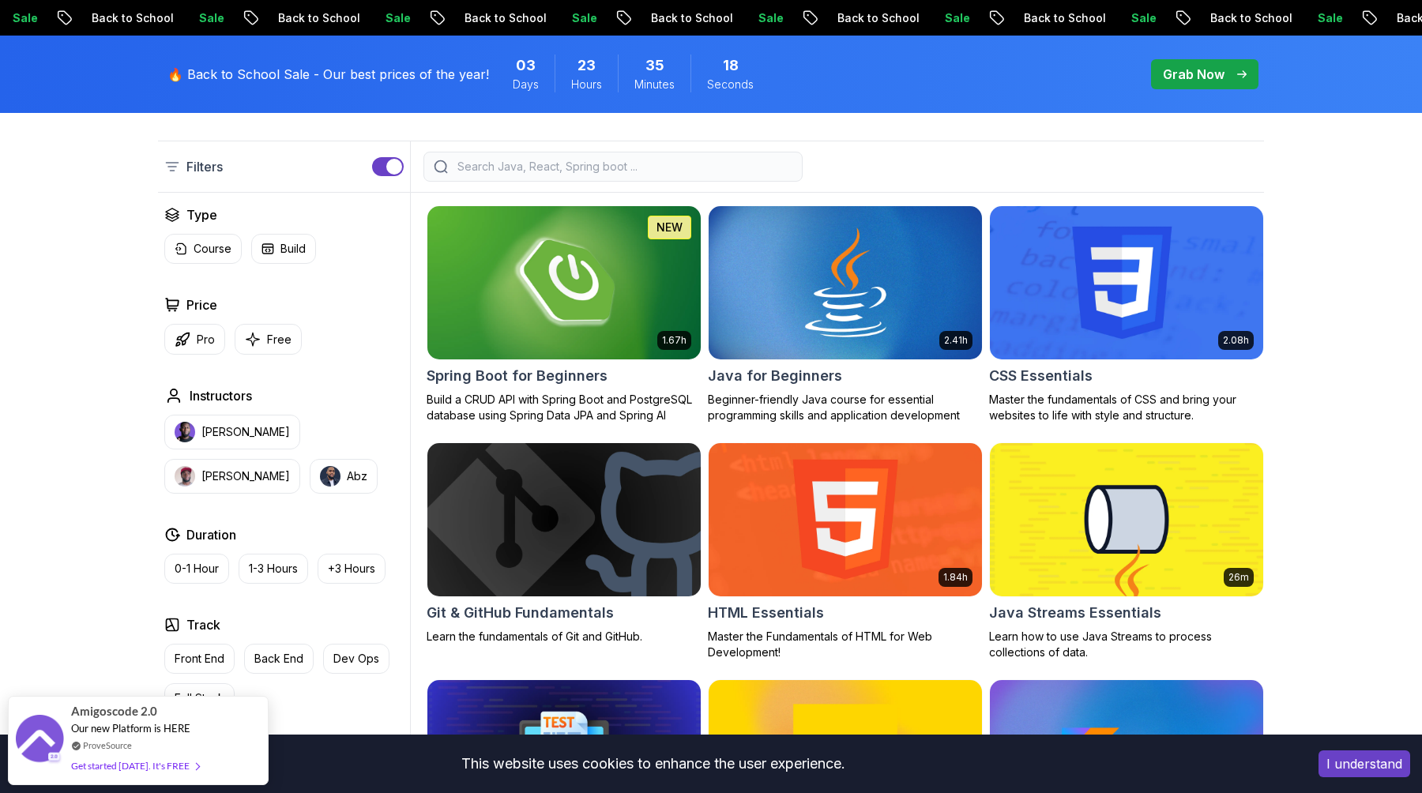
scroll to position [360, 0]
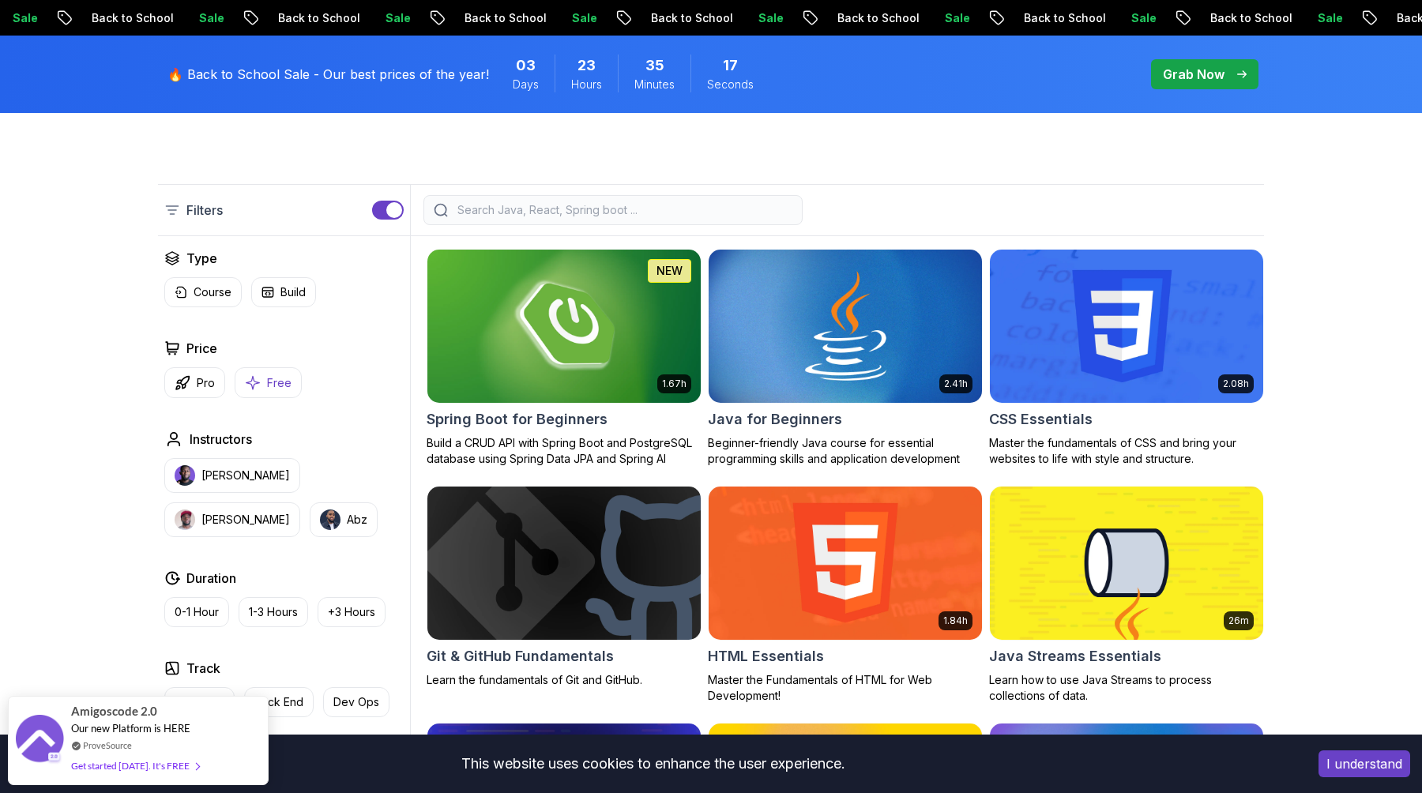
click at [257, 373] on button "Free" at bounding box center [268, 382] width 67 height 31
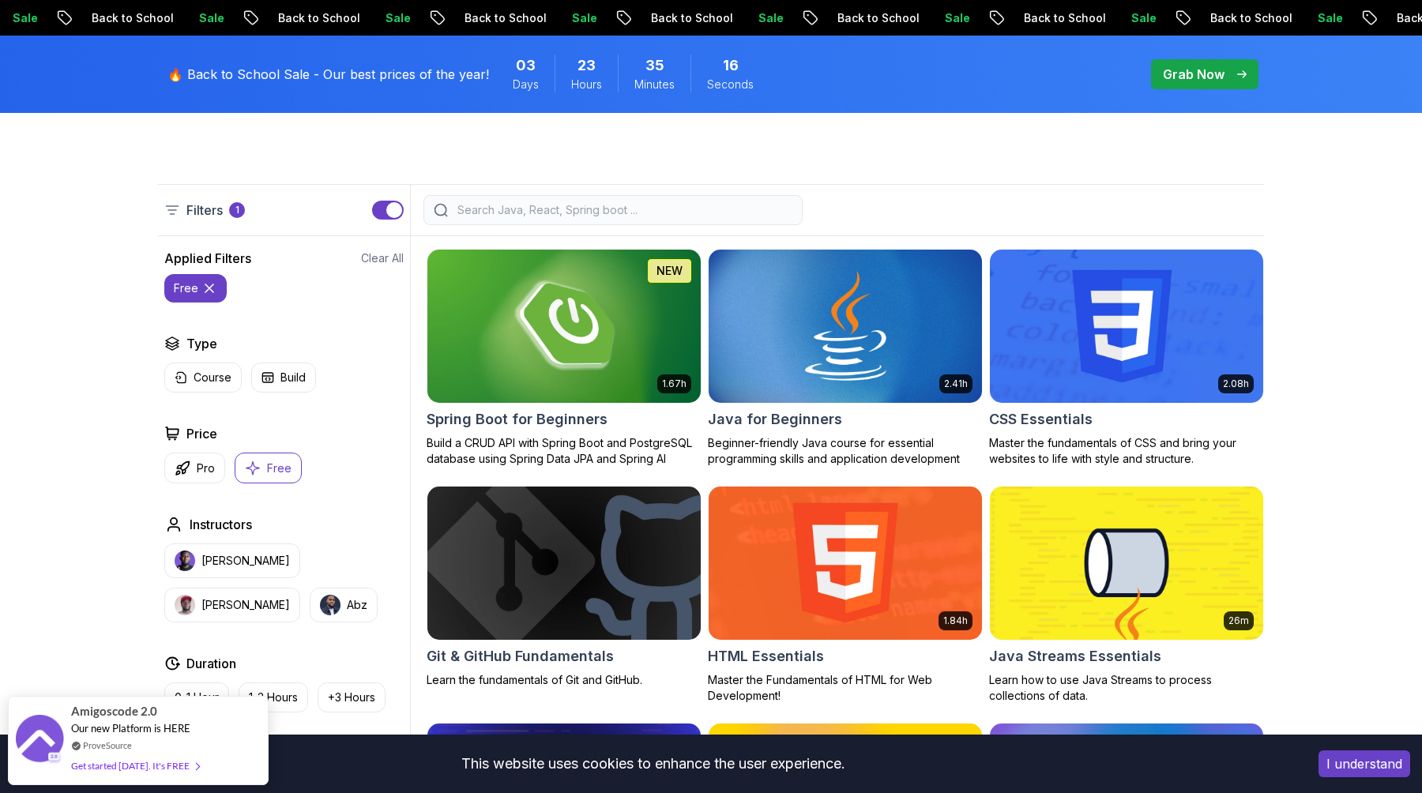
click at [209, 288] on icon at bounding box center [210, 289] width 16 height 16
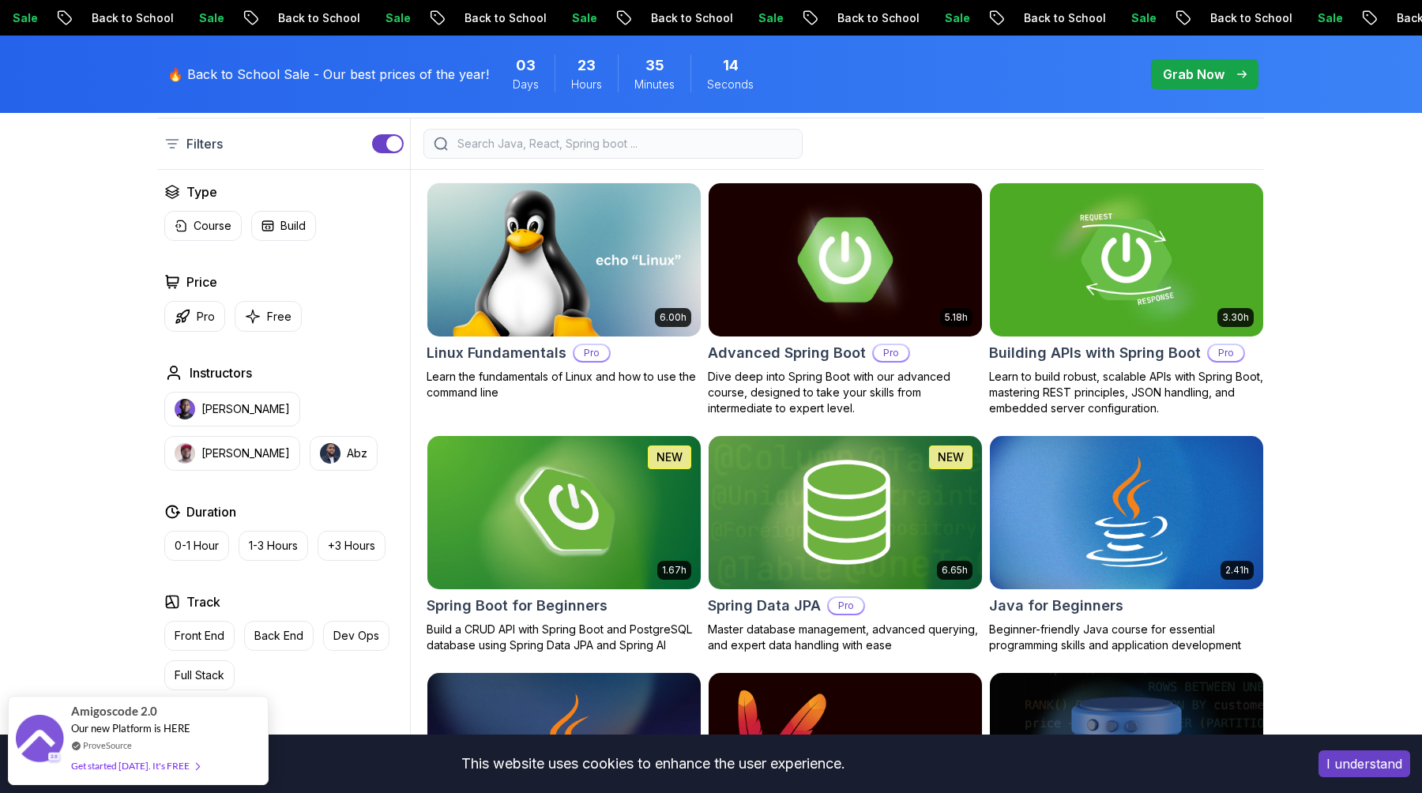
scroll to position [486, 0]
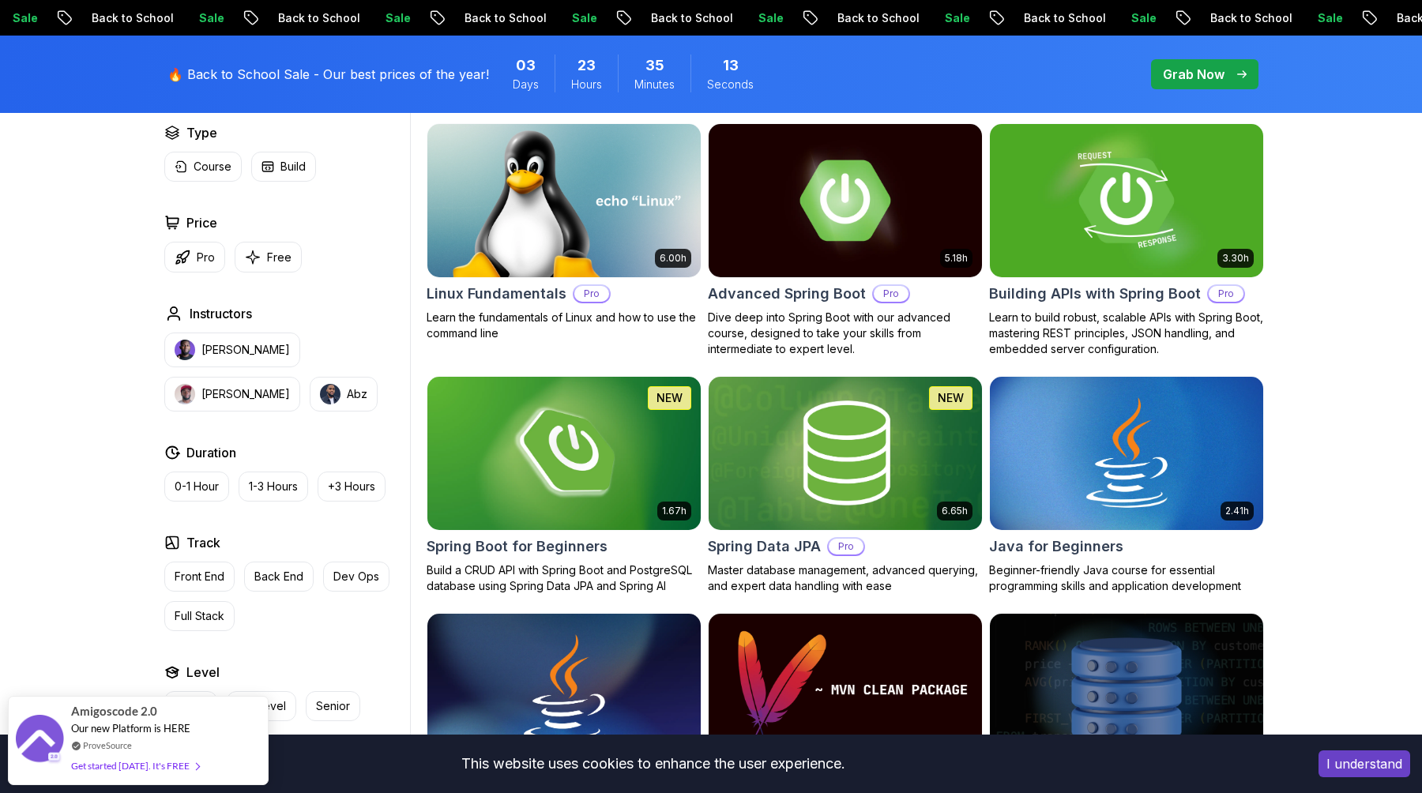
click at [1065, 251] on img at bounding box center [1126, 200] width 287 height 160
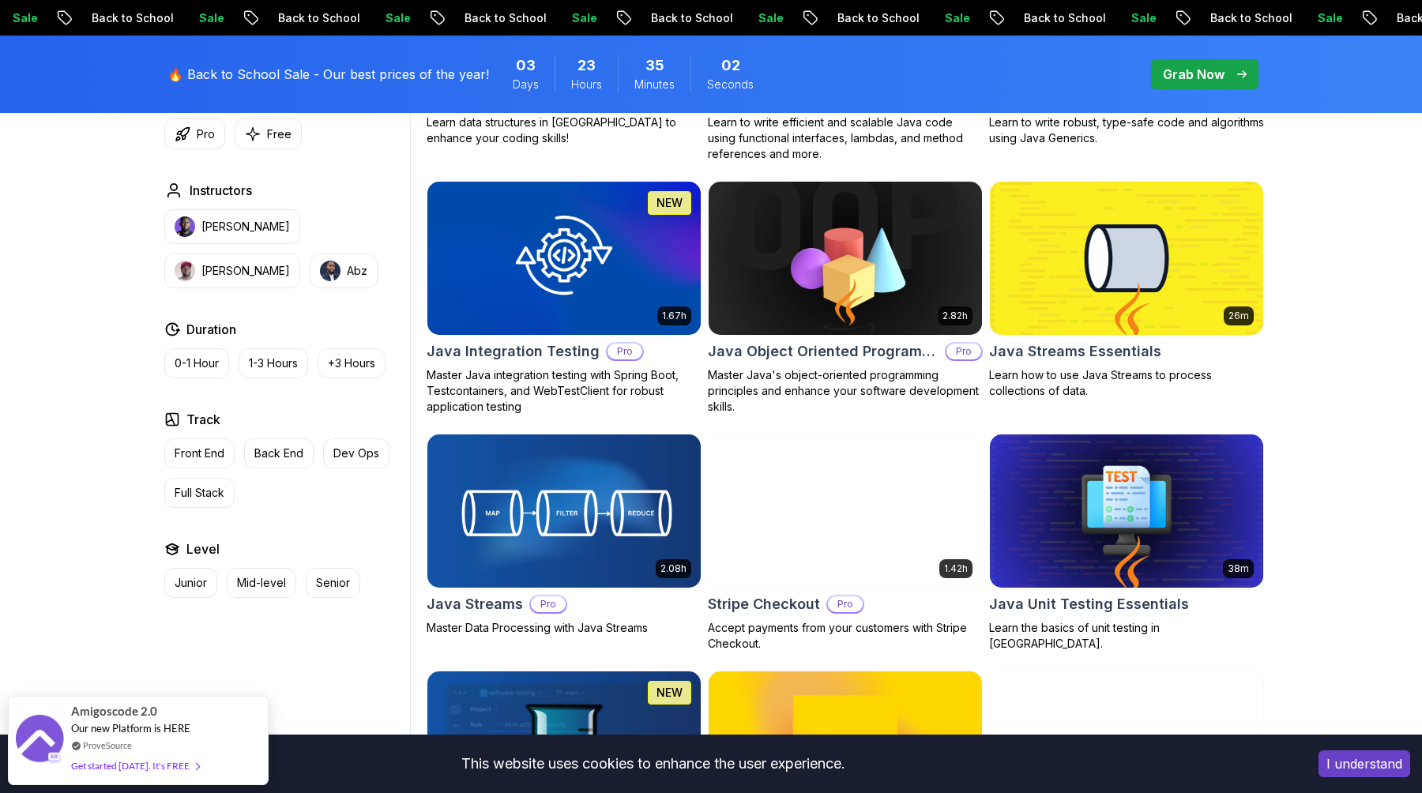
scroll to position [2432, 0]
